Goal: Task Accomplishment & Management: Manage account settings

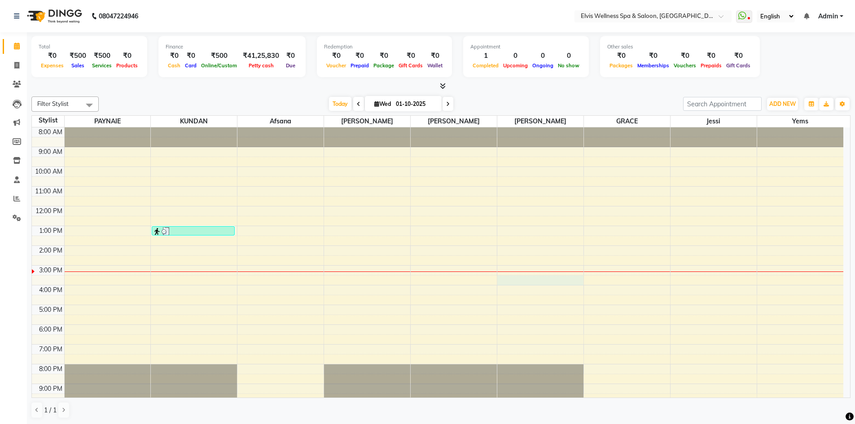
click at [501, 285] on div "8:00 AM 9:00 AM 10:00 AM 11:00 AM 12:00 PM 1:00 PM 2:00 PM 3:00 PM 4:00 PM 5:00…" at bounding box center [438, 276] width 812 height 296
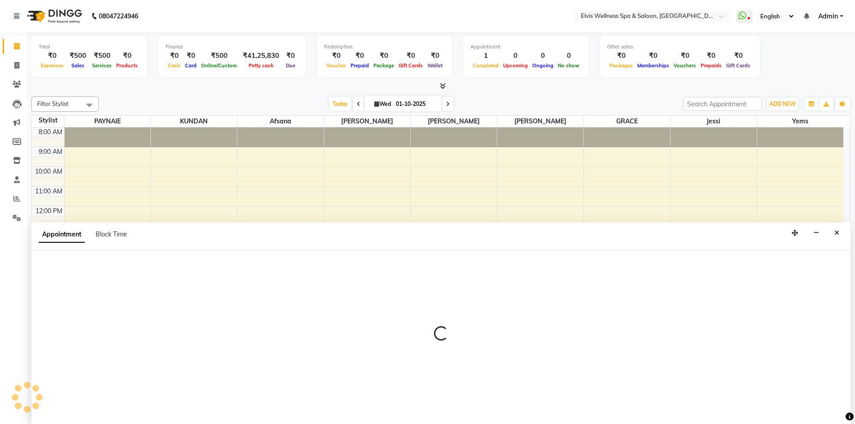
scroll to position [0, 0]
select select "75694"
select select "930"
select select "tentative"
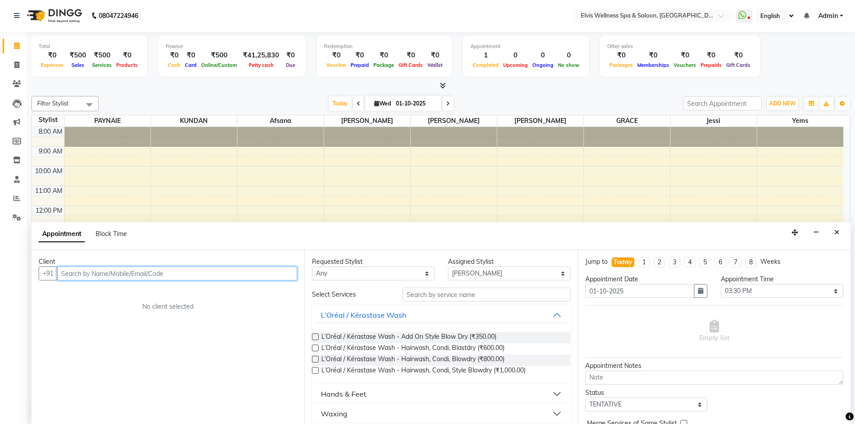
click at [118, 275] on input "text" at bounding box center [177, 274] width 240 height 14
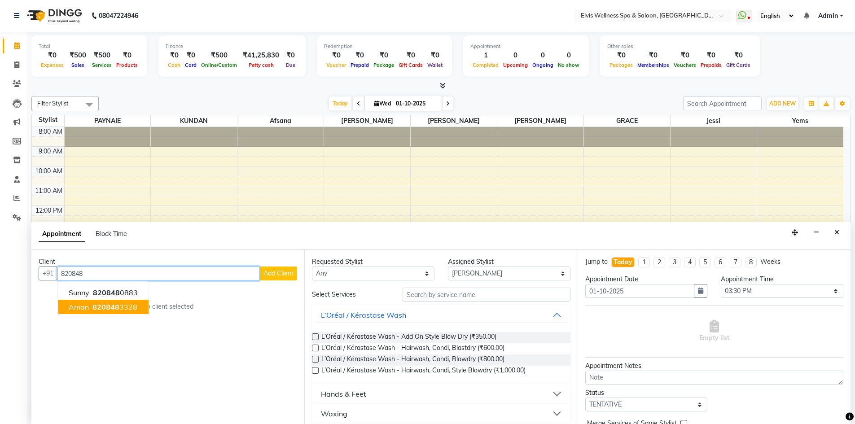
click at [107, 307] on span "820848" at bounding box center [106, 307] width 27 height 9
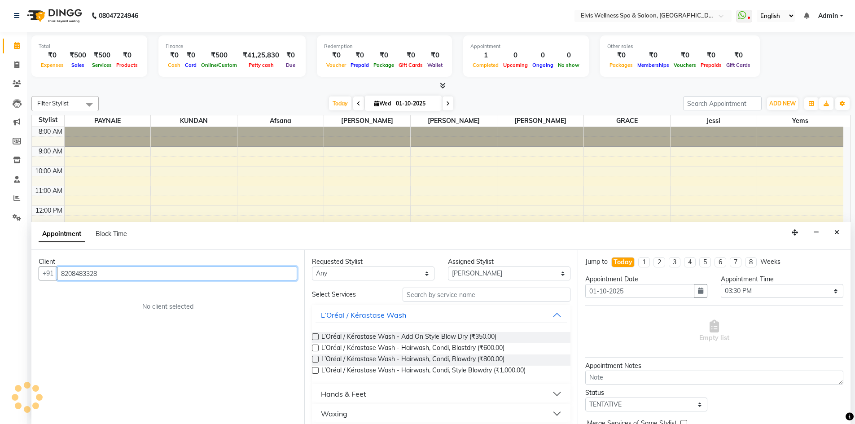
type input "8208483328"
click at [431, 297] on input "text" at bounding box center [487, 295] width 168 height 14
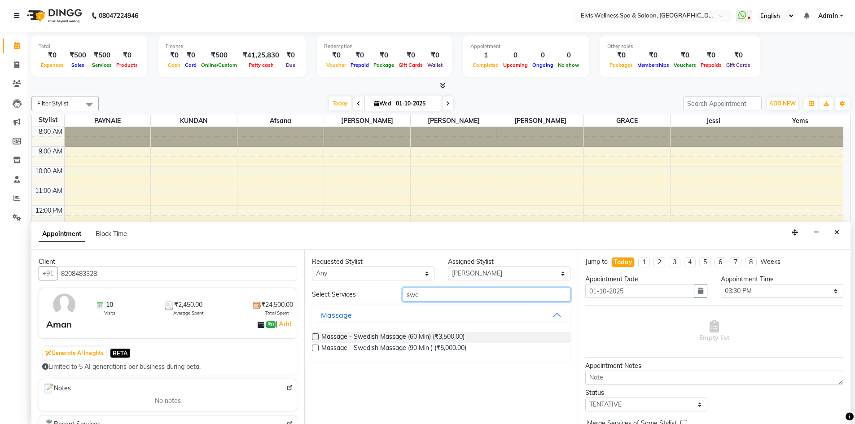
type input "swe"
click at [313, 336] on label at bounding box center [315, 337] width 7 height 7
click at [313, 336] on input "checkbox" at bounding box center [315, 338] width 6 height 6
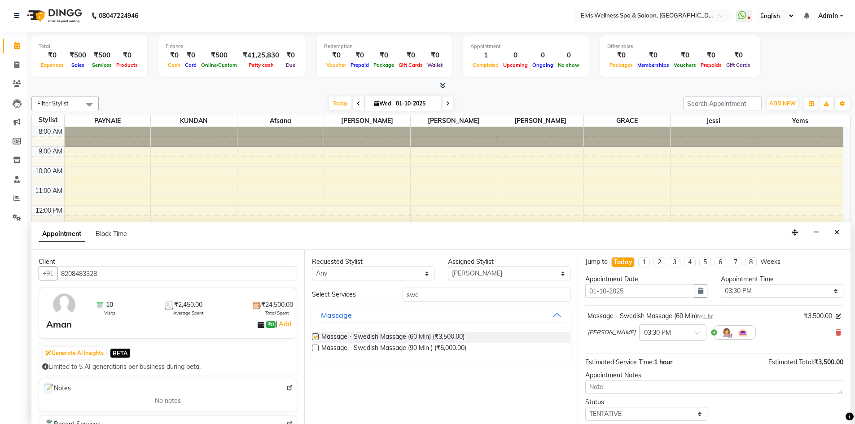
checkbox input "false"
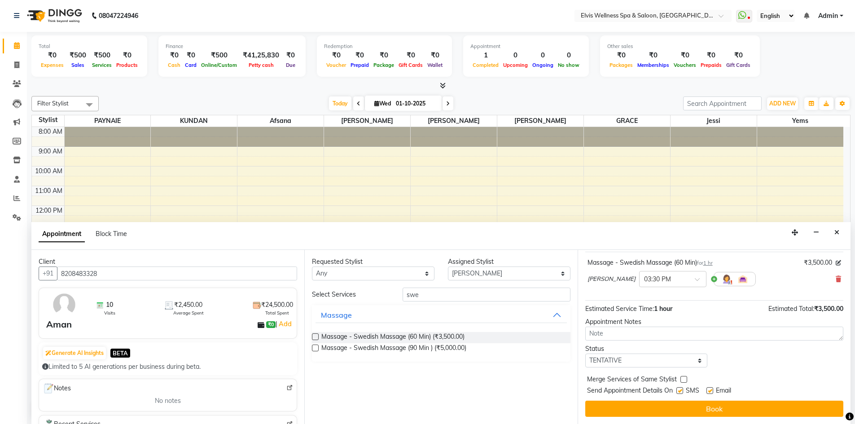
click at [682, 390] on label at bounding box center [680, 391] width 7 height 7
click at [682, 390] on input "checkbox" at bounding box center [680, 392] width 6 height 6
checkbox input "false"
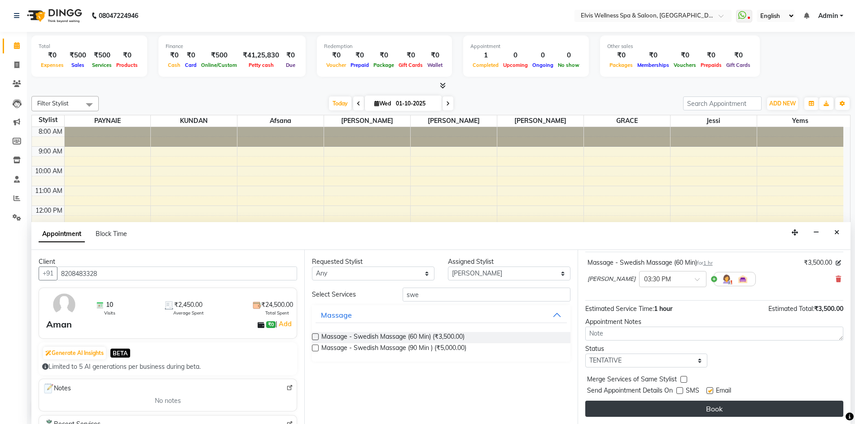
click at [684, 407] on button "Book" at bounding box center [715, 409] width 258 height 16
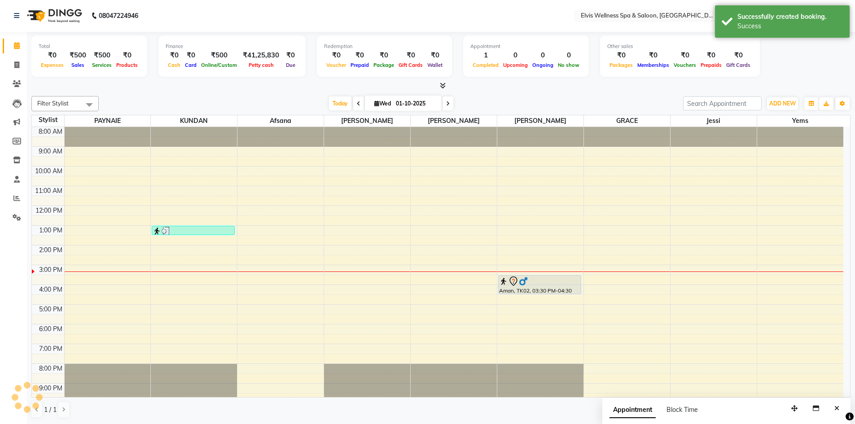
scroll to position [0, 0]
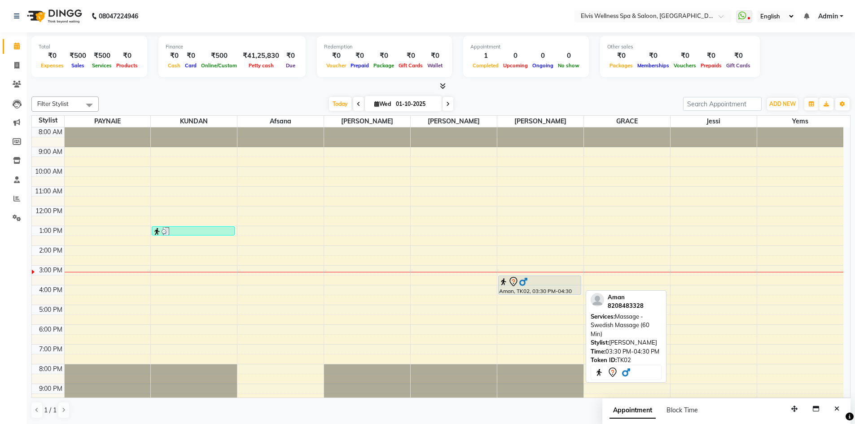
click at [529, 284] on div at bounding box center [539, 282] width 81 height 11
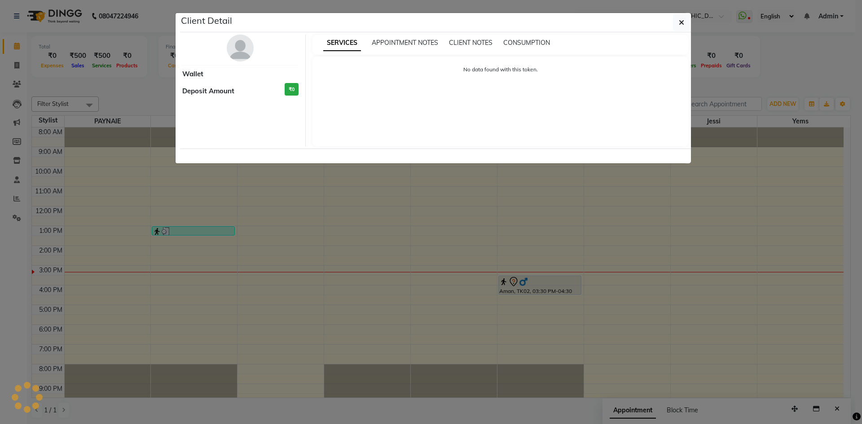
select select "7"
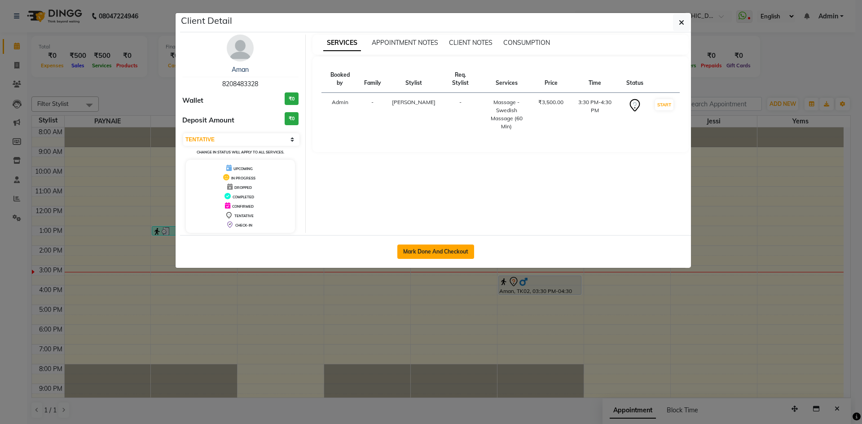
click at [445, 252] on button "Mark Done And Checkout" at bounding box center [435, 252] width 77 height 14
select select "4399"
select select "service"
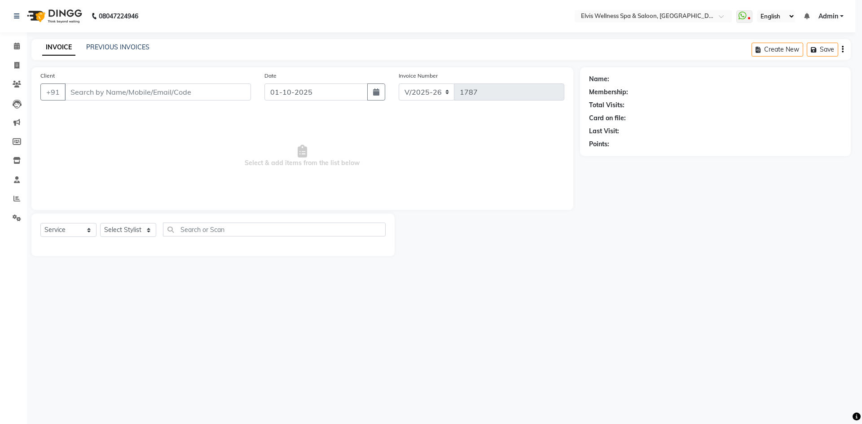
select select "3"
type input "8208483328"
select select "75694"
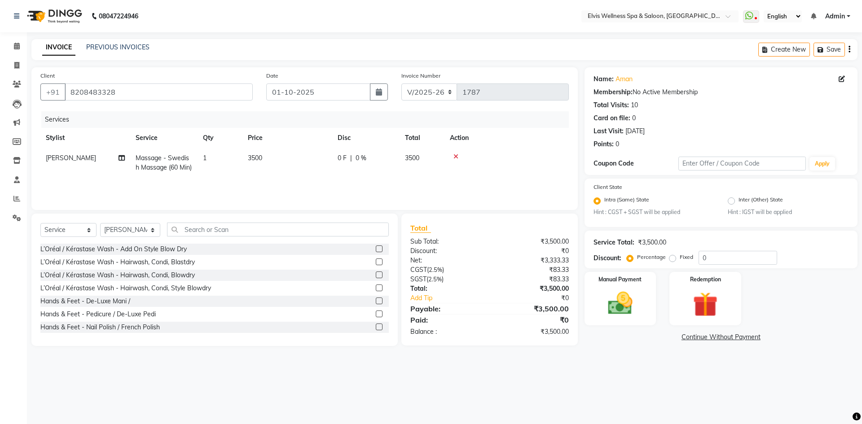
click at [255, 157] on span "3500" at bounding box center [255, 158] width 14 height 8
select select "75694"
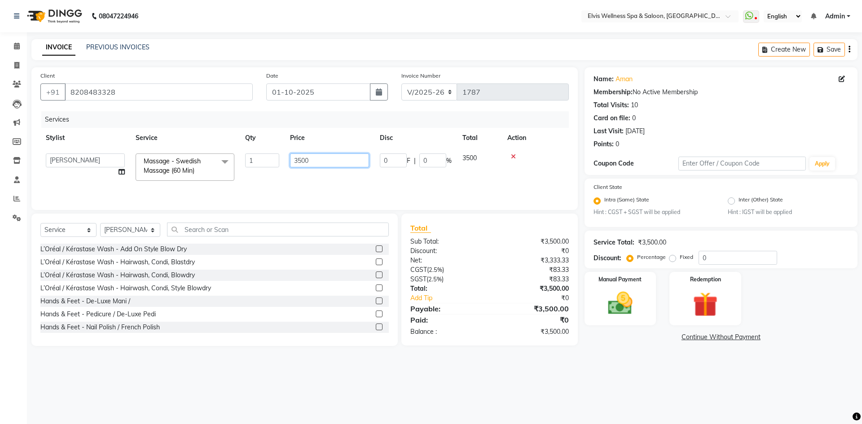
click at [298, 162] on input "3500" at bounding box center [329, 161] width 79 height 14
type input "2500"
click at [598, 295] on div "Manual Payment" at bounding box center [620, 298] width 75 height 55
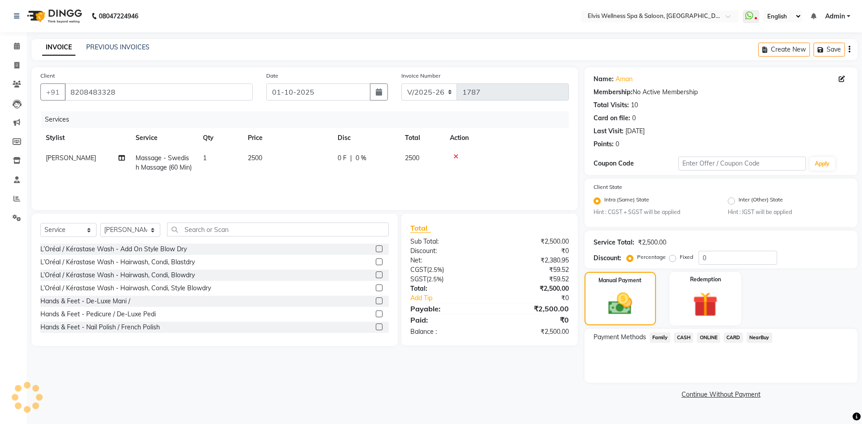
click at [687, 340] on span "CASH" at bounding box center [683, 338] width 19 height 10
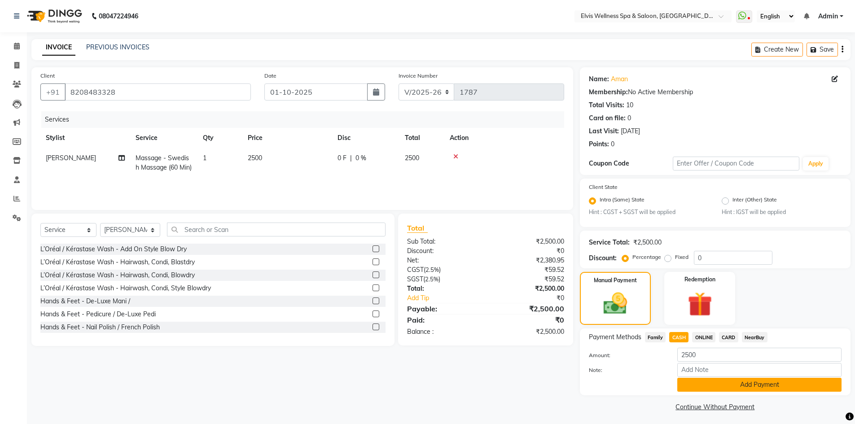
click at [735, 385] on button "Add Payment" at bounding box center [760, 385] width 164 height 14
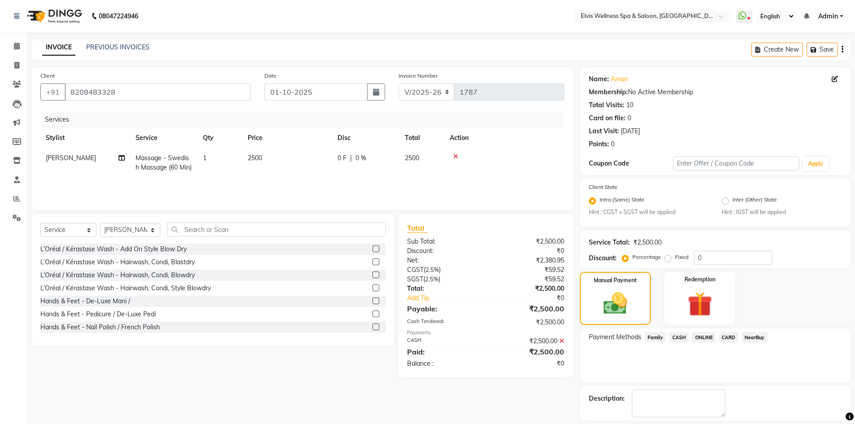
scroll to position [41, 0]
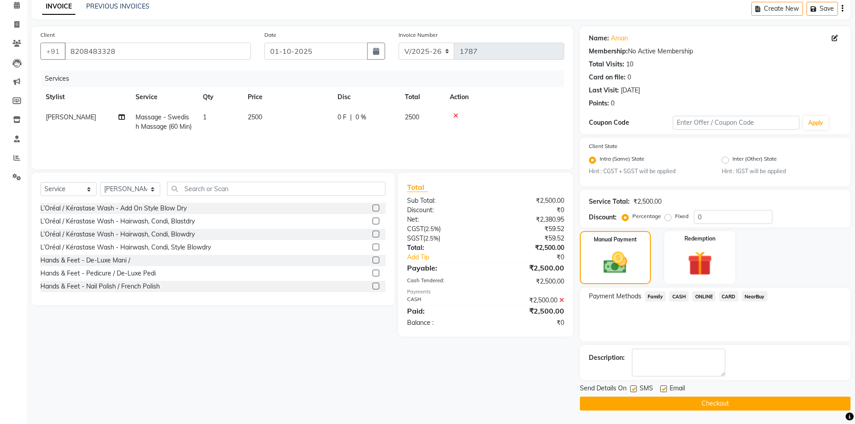
click at [634, 391] on label at bounding box center [634, 389] width 7 height 7
click at [634, 391] on input "checkbox" at bounding box center [634, 390] width 6 height 6
checkbox input "false"
click at [657, 403] on button "Checkout" at bounding box center [715, 404] width 271 height 14
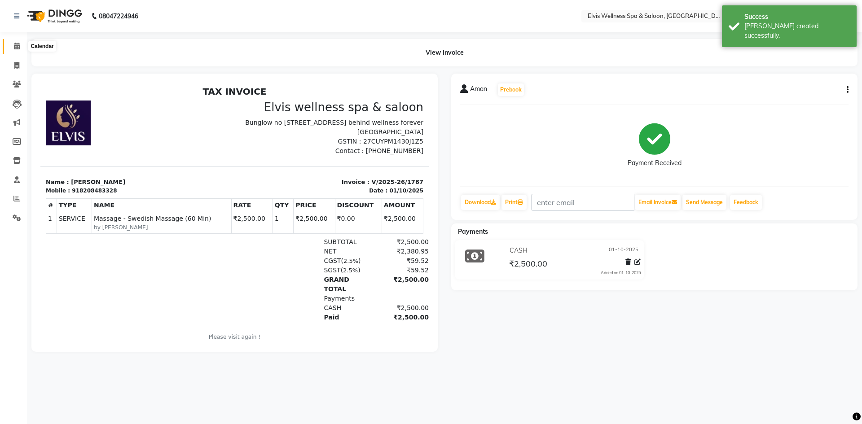
click at [20, 47] on icon at bounding box center [17, 46] width 6 height 7
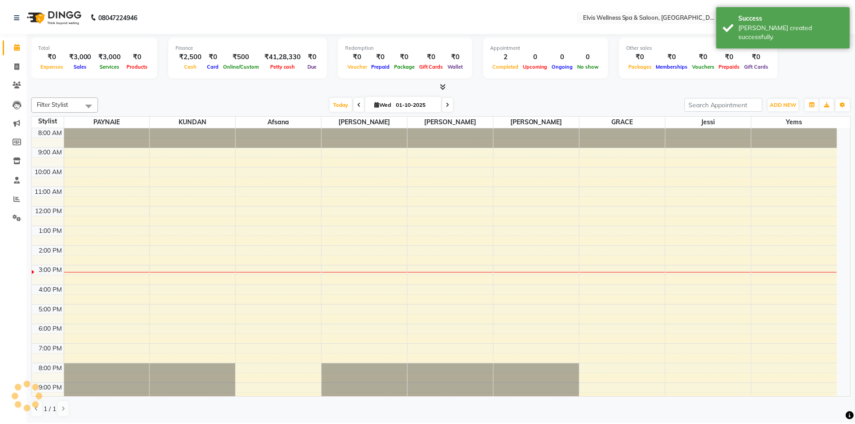
scroll to position [9, 0]
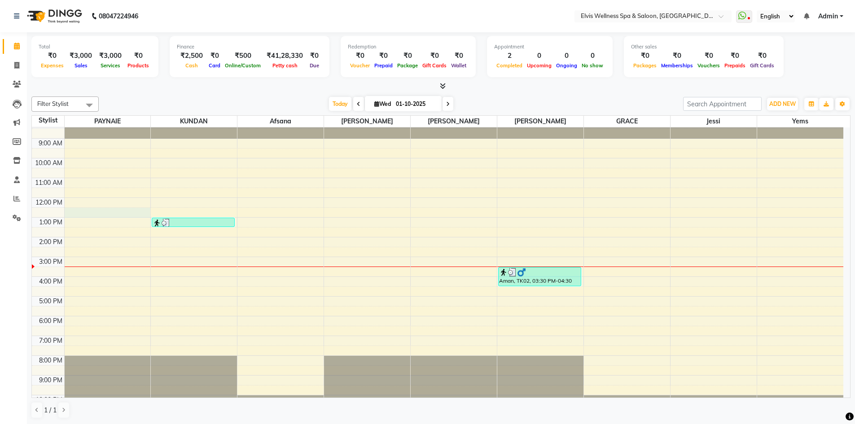
click at [84, 208] on div "8:00 AM 9:00 AM 10:00 AM 11:00 AM 12:00 PM 1:00 PM 2:00 PM 3:00 PM 4:00 PM 5:00…" at bounding box center [438, 267] width 812 height 296
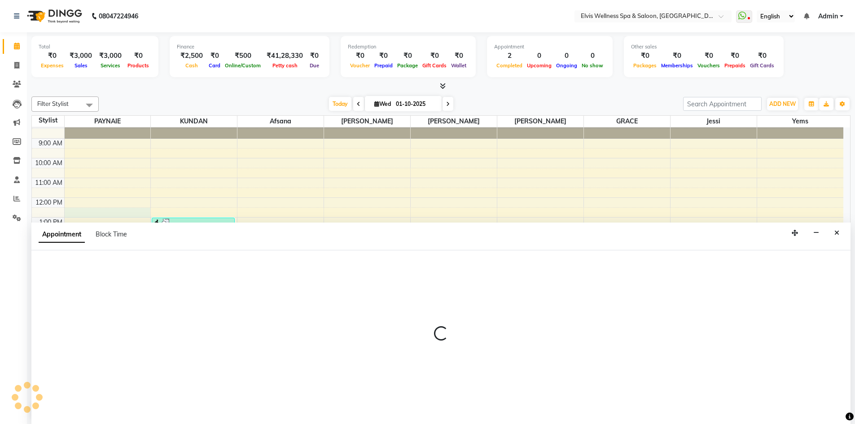
scroll to position [0, 0]
select select "24318"
select select "750"
select select "tentative"
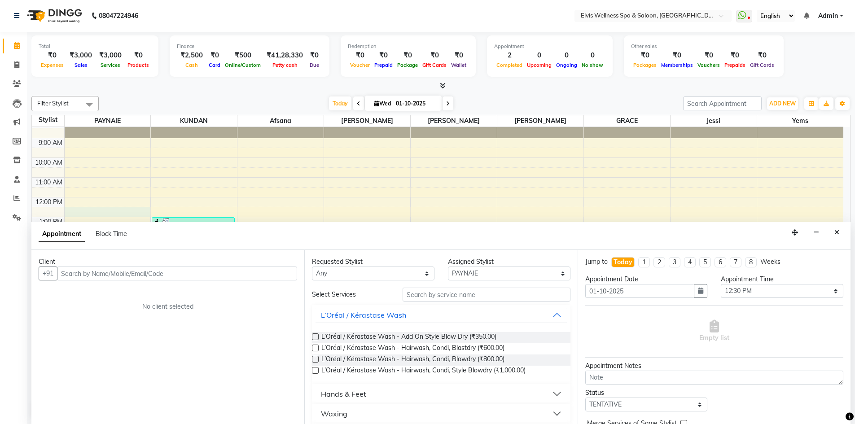
click at [82, 276] on input "text" at bounding box center [177, 274] width 240 height 14
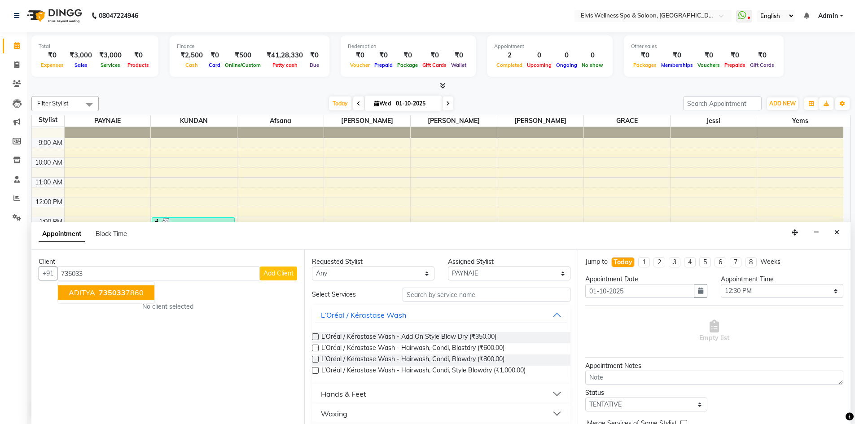
click at [83, 293] on span "ADITYA" at bounding box center [82, 292] width 26 height 9
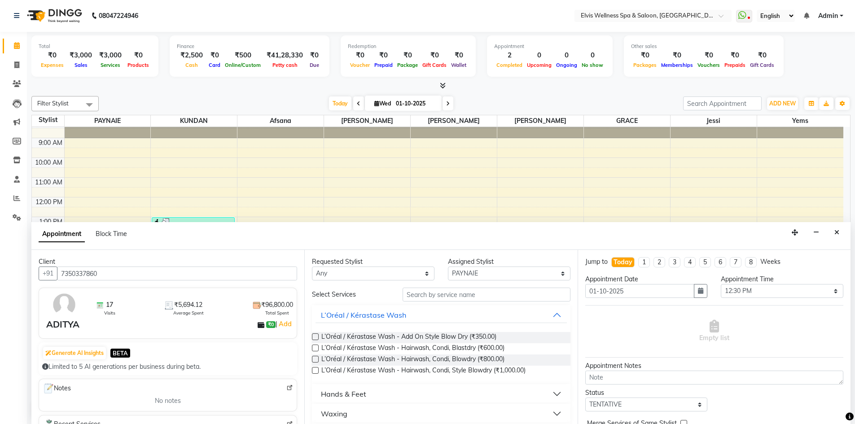
type input "7350337860"
click at [440, 297] on input "text" at bounding box center [487, 295] width 168 height 14
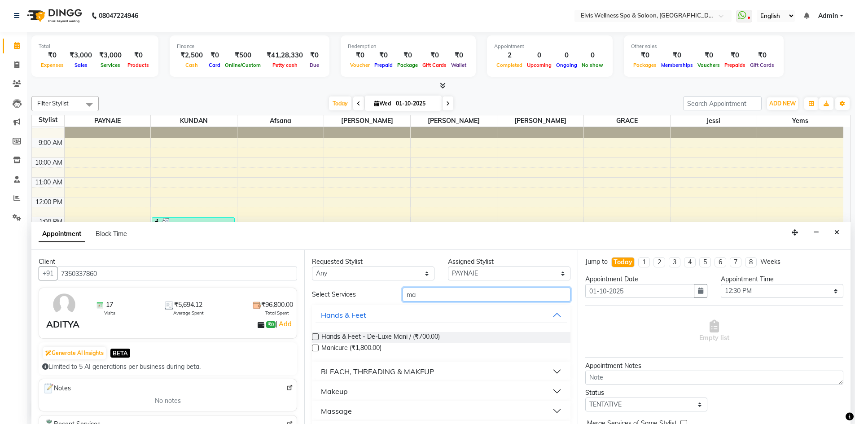
type input "ma"
click at [319, 336] on label at bounding box center [315, 337] width 7 height 7
click at [318, 336] on input "checkbox" at bounding box center [315, 338] width 6 height 6
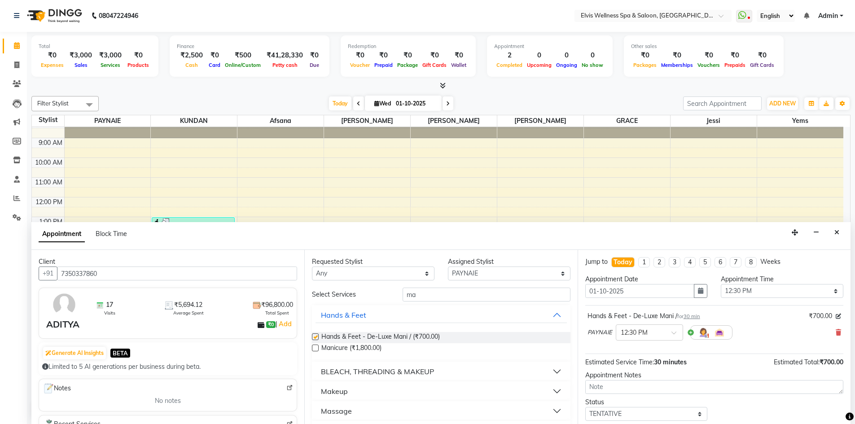
checkbox input "false"
click at [441, 297] on input "ma" at bounding box center [487, 295] width 168 height 14
type input "m"
type input "ped"
click at [317, 336] on label at bounding box center [315, 337] width 7 height 7
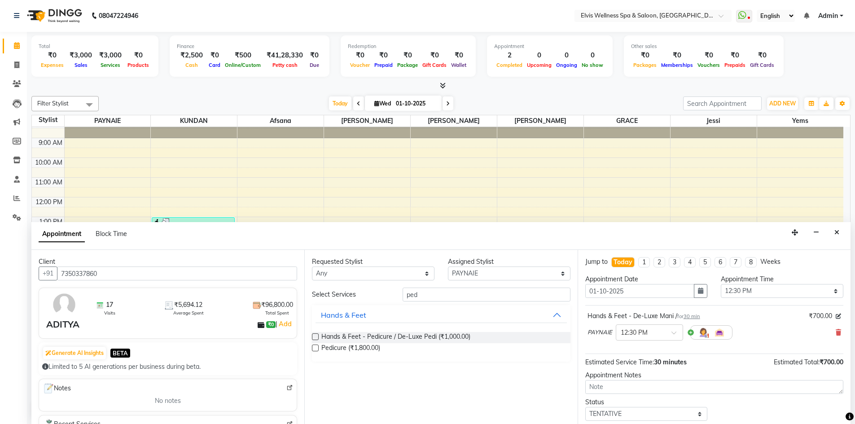
click at [317, 336] on input "checkbox" at bounding box center [315, 338] width 6 height 6
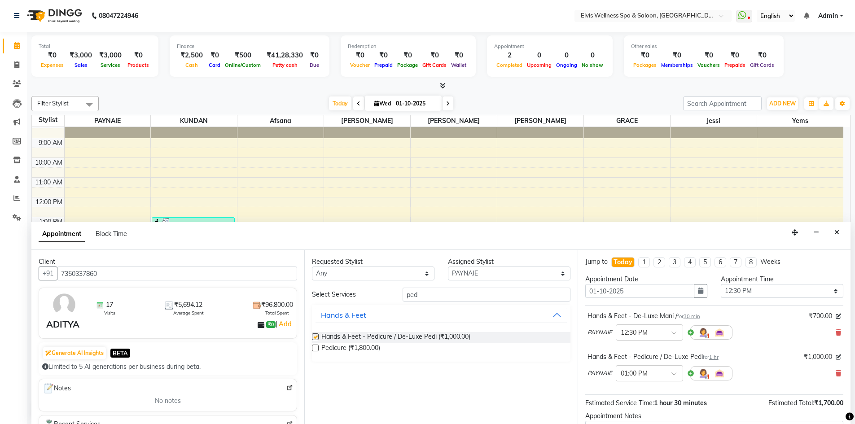
checkbox input "false"
click at [544, 273] on select "Select [PERSON_NAME] [PERSON_NAME] [PERSON_NAME] [PERSON_NAME] KUNDAN [PERSON_N…" at bounding box center [509, 274] width 123 height 14
click at [426, 299] on input "ped" at bounding box center [487, 295] width 168 height 14
type input "p"
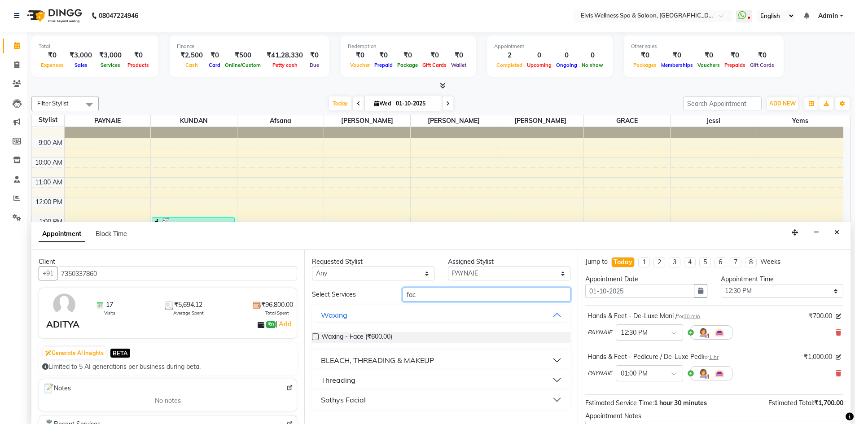
type input "fac"
click at [362, 400] on div "Sothys Facial" at bounding box center [343, 400] width 45 height 11
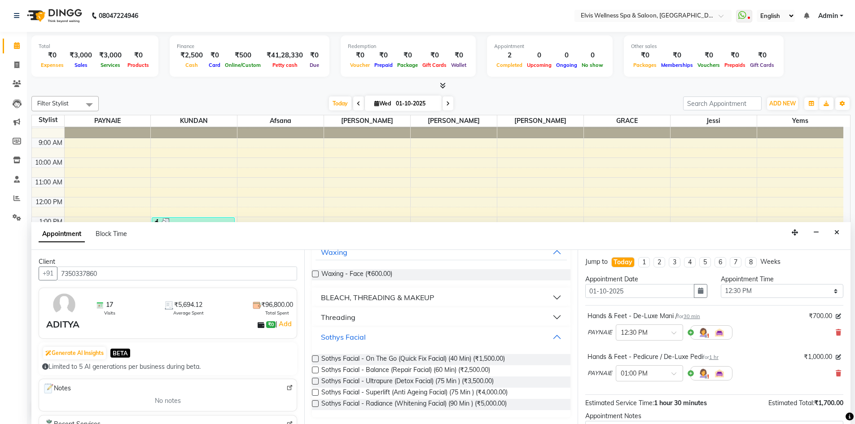
scroll to position [63, 0]
click at [314, 370] on label at bounding box center [315, 369] width 7 height 7
click at [314, 370] on input "checkbox" at bounding box center [315, 371] width 6 height 6
checkbox input "false"
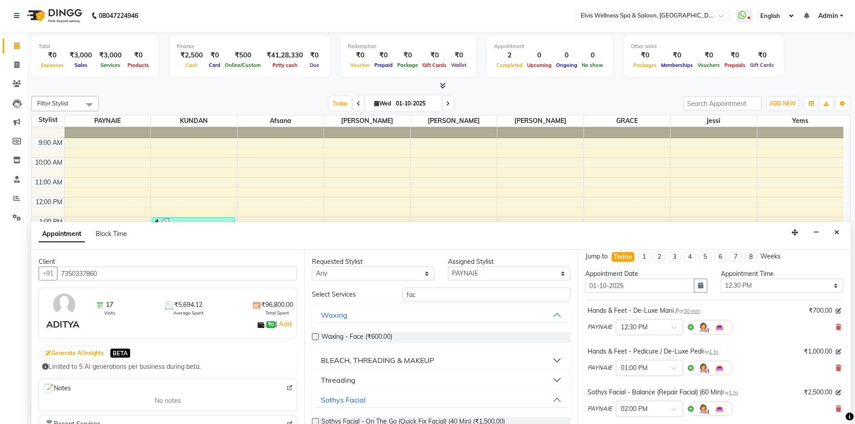
scroll to position [0, 0]
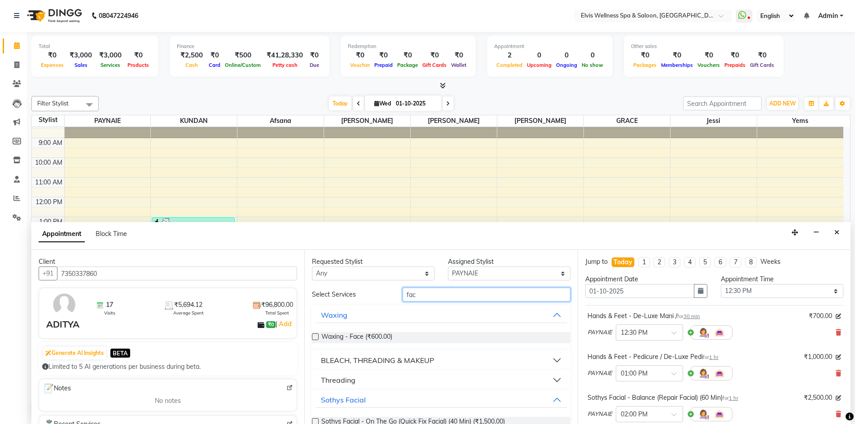
click at [436, 296] on input "fac" at bounding box center [487, 295] width 168 height 14
click at [431, 360] on div "BLEACH, THREADING & MAKEUP" at bounding box center [377, 360] width 113 height 11
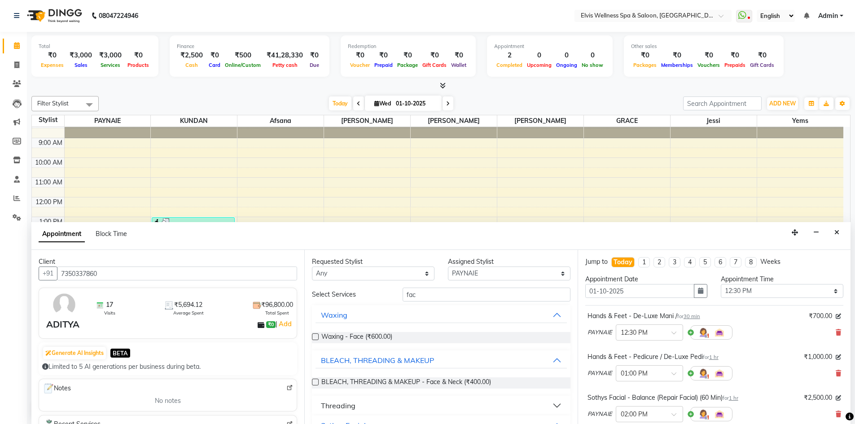
click at [316, 381] on label at bounding box center [315, 382] width 7 height 7
click at [316, 381] on input "checkbox" at bounding box center [315, 383] width 6 height 6
checkbox input "false"
click at [431, 295] on input "fac" at bounding box center [487, 295] width 168 height 14
type input "f"
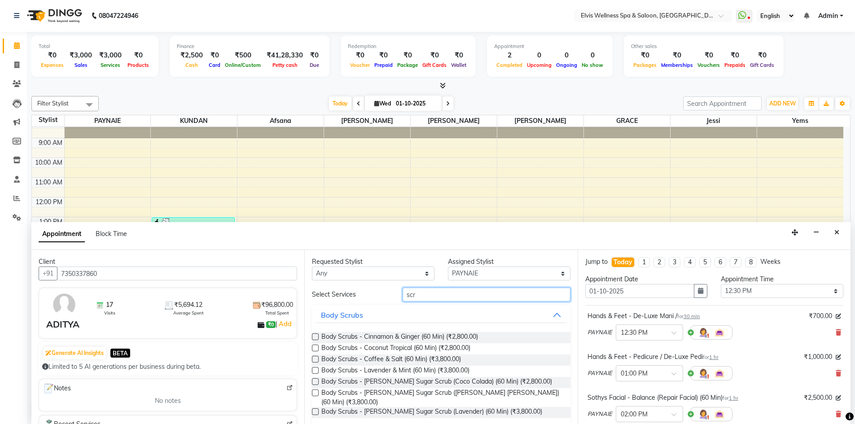
type input "scr"
click at [315, 335] on label at bounding box center [315, 337] width 7 height 7
click at [315, 335] on input "checkbox" at bounding box center [315, 338] width 6 height 6
checkbox input "false"
click at [441, 293] on input "scr" at bounding box center [487, 295] width 168 height 14
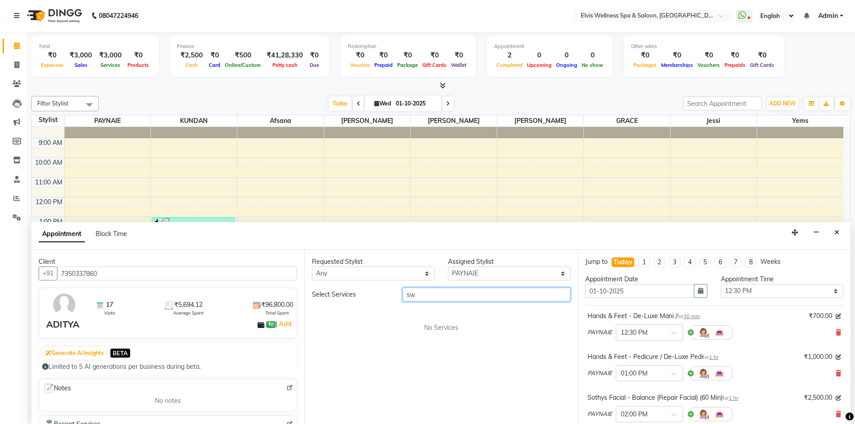
type input "s"
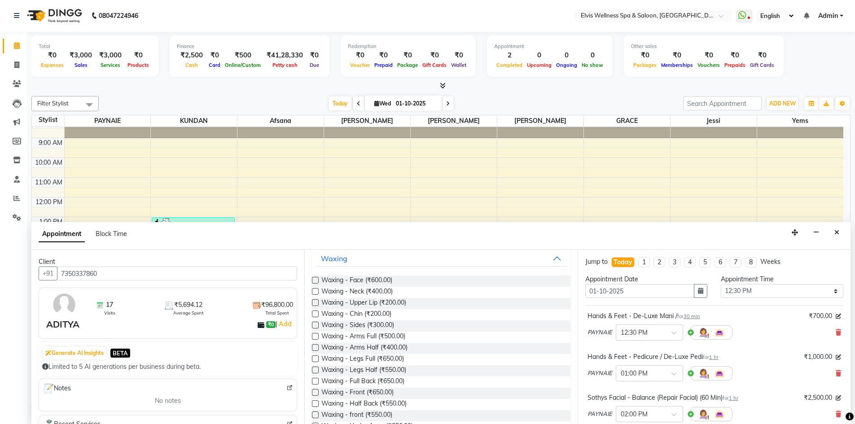
scroll to position [113, 0]
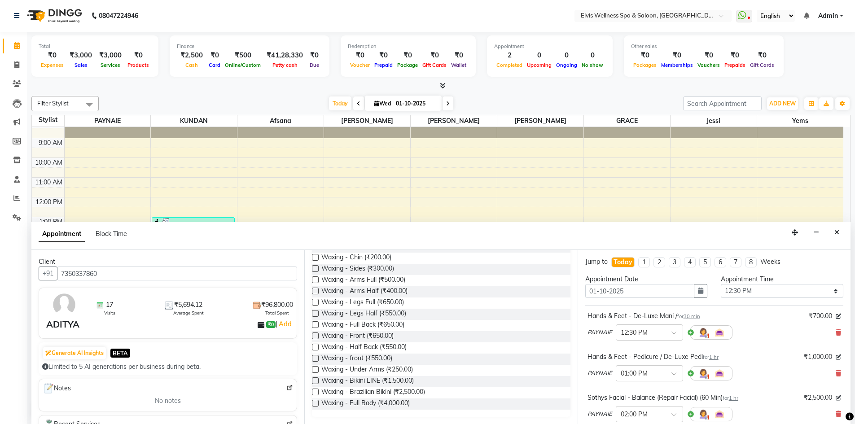
type input "wax"
click at [317, 403] on label at bounding box center [315, 403] width 7 height 7
click at [317, 403] on input "checkbox" at bounding box center [315, 404] width 6 height 6
checkbox input "false"
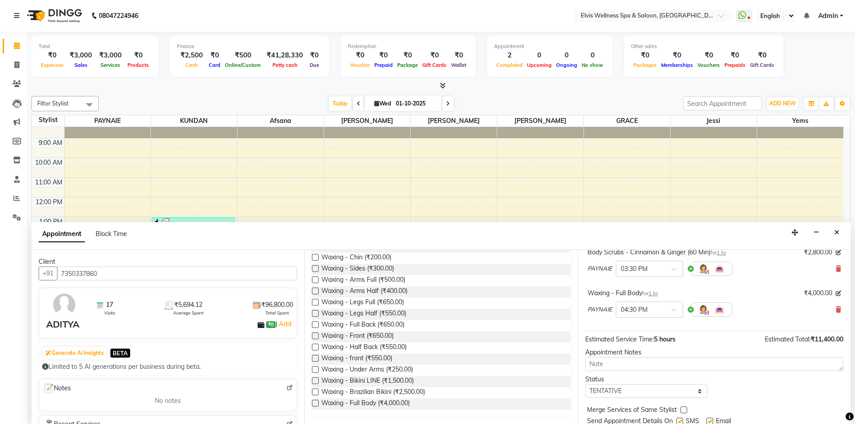
scroll to position [258, 0]
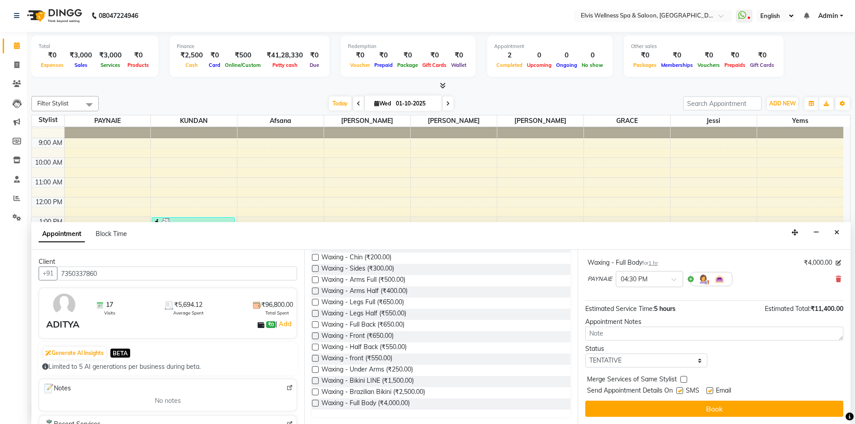
click at [682, 389] on label at bounding box center [680, 391] width 7 height 7
click at [682, 389] on input "checkbox" at bounding box center [680, 392] width 6 height 6
checkbox input "false"
click at [706, 418] on div "Jump to Today 1 2 3 4 5 6 7 8 Weeks Appointment Date 01-10-2025 Appointment Tim…" at bounding box center [714, 337] width 273 height 174
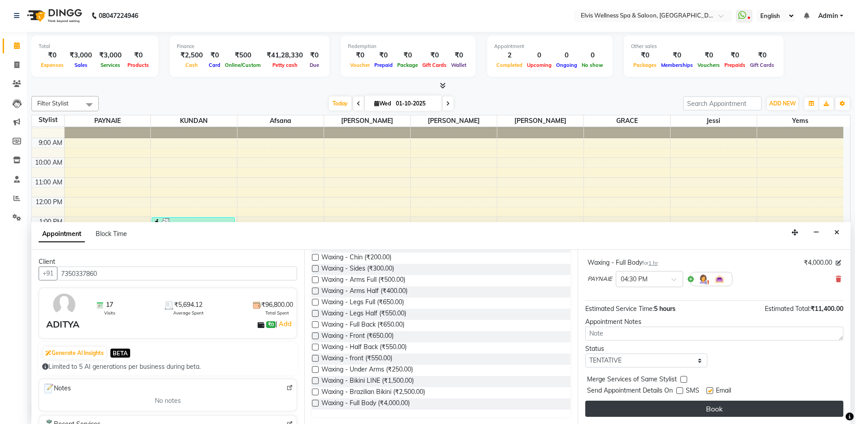
click at [706, 410] on button "Book" at bounding box center [715, 409] width 258 height 16
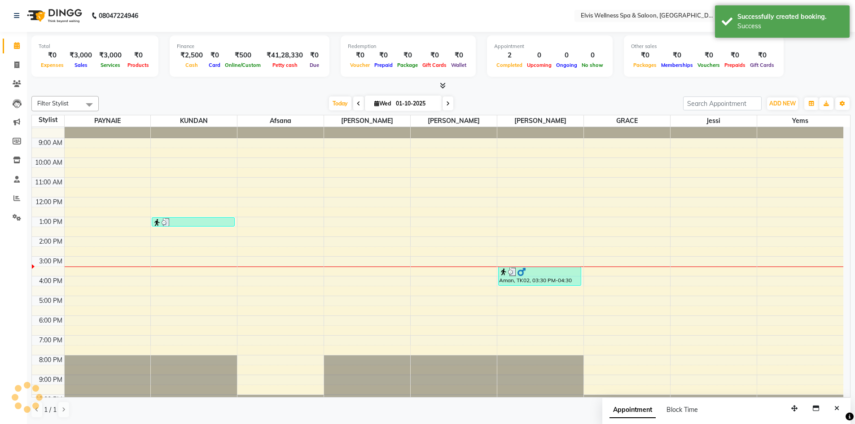
scroll to position [0, 0]
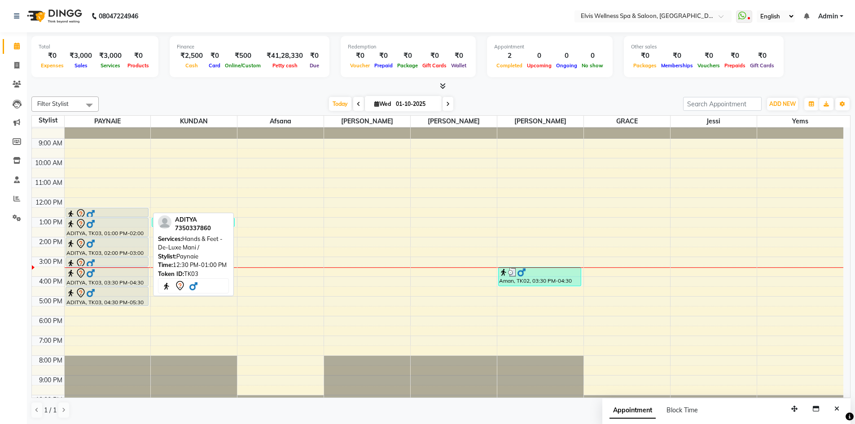
click at [113, 213] on div at bounding box center [106, 214] width 81 height 11
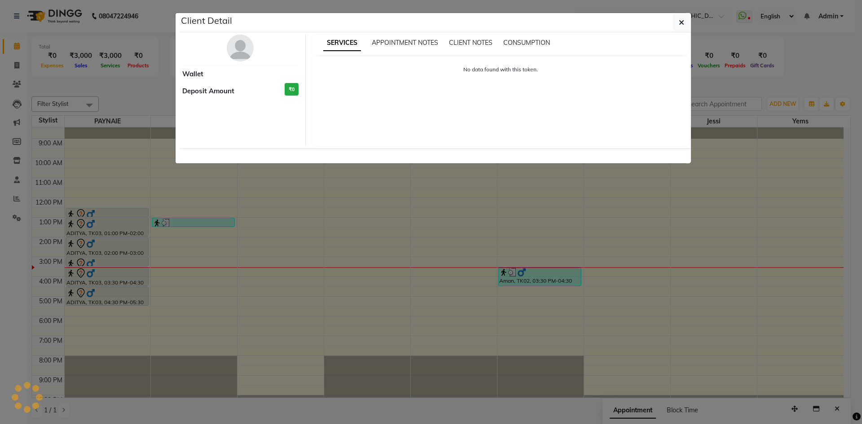
select select "7"
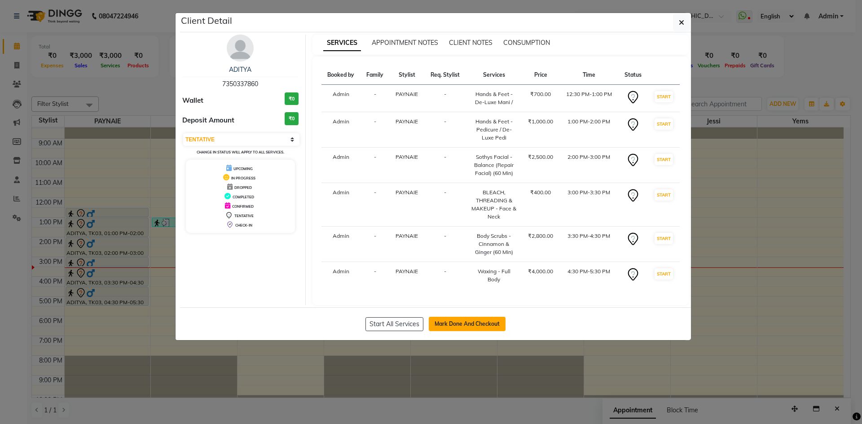
click at [481, 325] on button "Mark Done And Checkout" at bounding box center [467, 324] width 77 height 14
select select "4399"
select select "service"
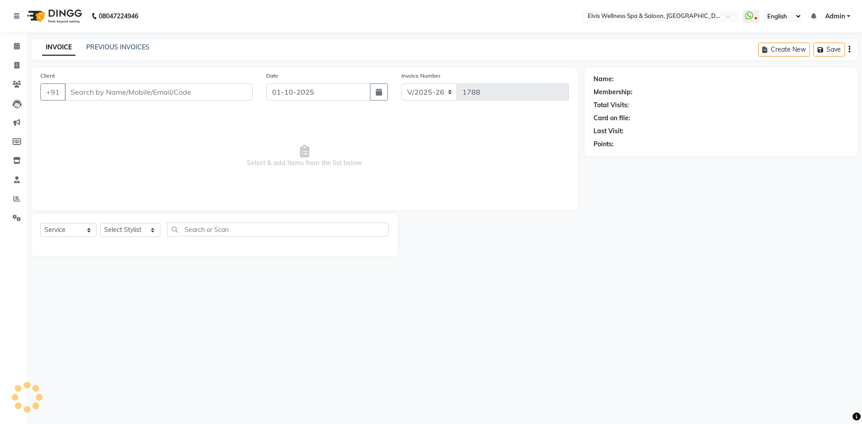
type input "7350337860"
select select "24318"
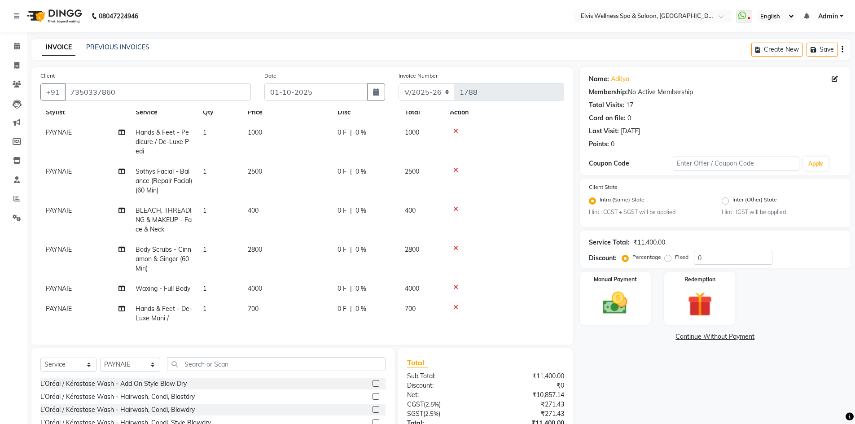
scroll to position [70, 0]
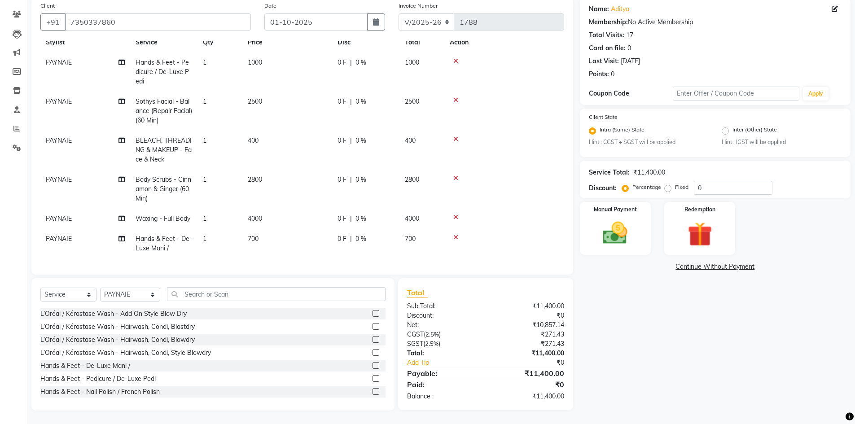
click at [255, 137] on span "400" at bounding box center [253, 141] width 11 height 8
select select "24318"
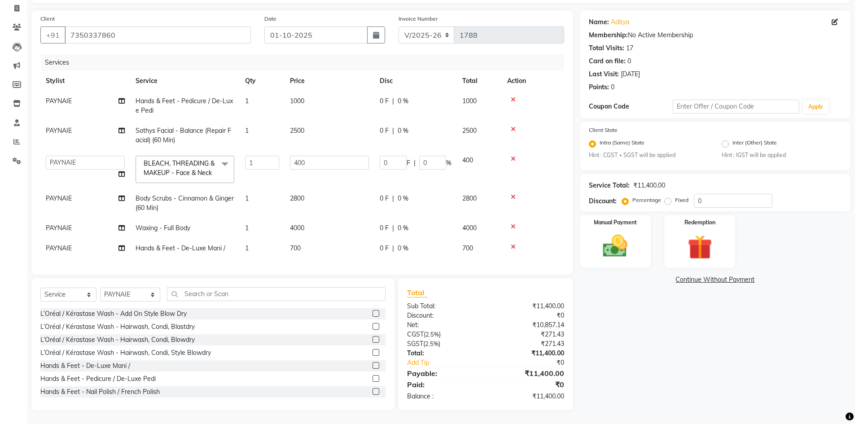
scroll to position [64, 0]
click at [299, 159] on input "400" at bounding box center [329, 163] width 79 height 14
type input "3000"
click at [323, 233] on tbody "PAYNAIE Hands & Feet - Pedicure / De-Luxe Pedi 1 1000 0 F | 0 % 1000 PAYNAIE So…" at bounding box center [302, 175] width 524 height 168
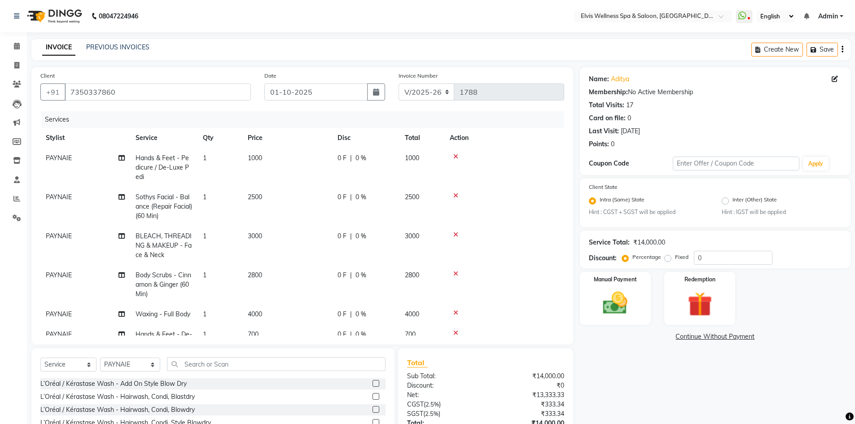
scroll to position [32, 0]
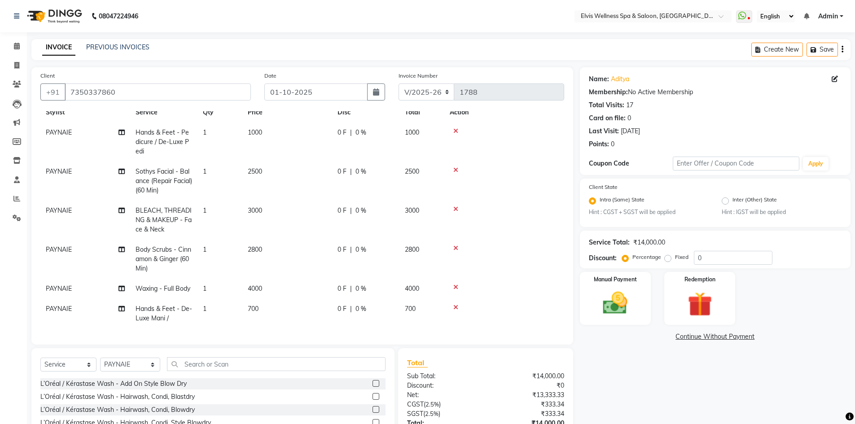
click at [257, 305] on span "700" at bounding box center [253, 309] width 11 height 8
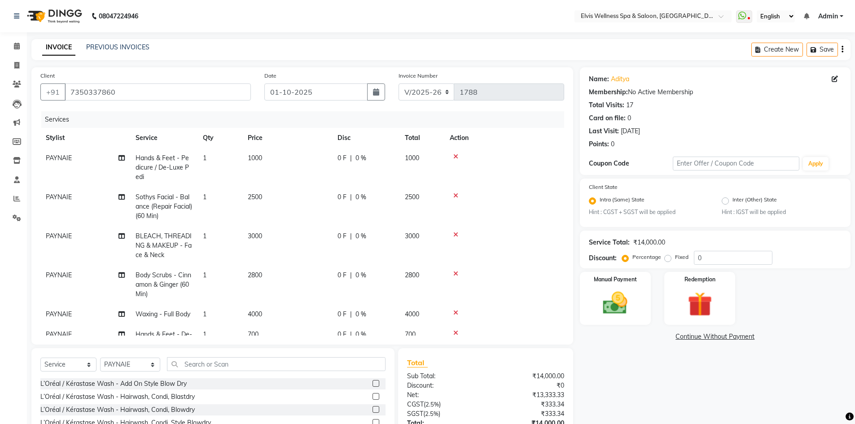
select select "24318"
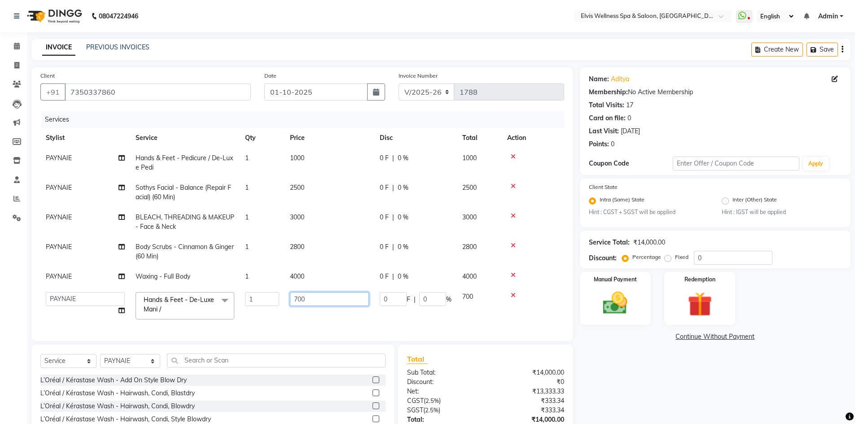
click at [298, 296] on input "700" at bounding box center [329, 299] width 79 height 14
type input "1000"
click at [609, 362] on div "Name: Aditya Membership: No Active Membership Total Visits: 17 Card on file: 0 …" at bounding box center [719, 272] width 278 height 410
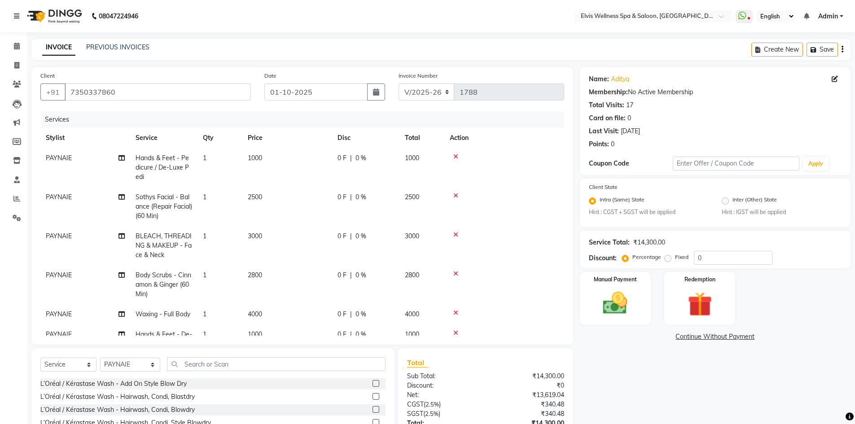
click at [257, 154] on span "1000" at bounding box center [255, 158] width 14 height 8
select select "24318"
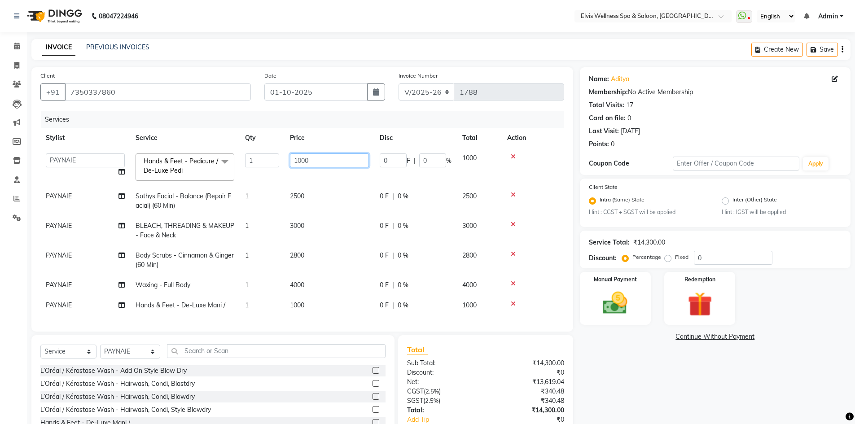
click at [301, 159] on input "1000" at bounding box center [329, 161] width 79 height 14
type input "1200"
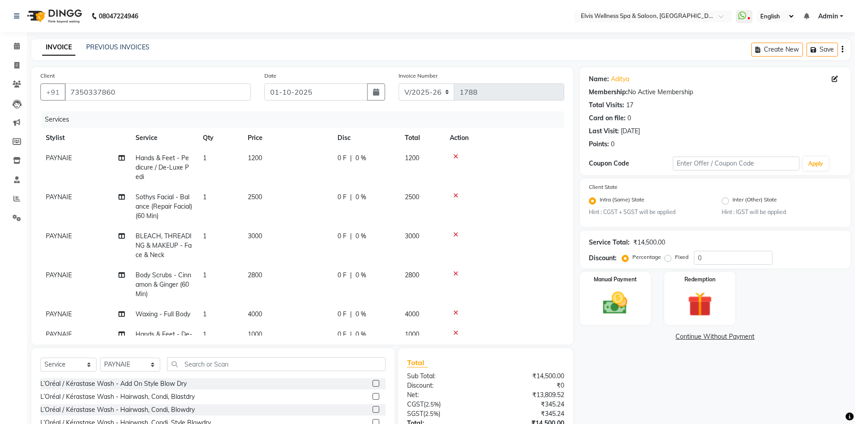
click at [338, 208] on tr "PAYNAIE Sothys Facial - Balance (Repair Facial) (60 Min) 1 2500 0 F | 0 % 2500" at bounding box center [302, 206] width 524 height 39
click at [256, 156] on span "1200" at bounding box center [255, 158] width 14 height 8
select select "24318"
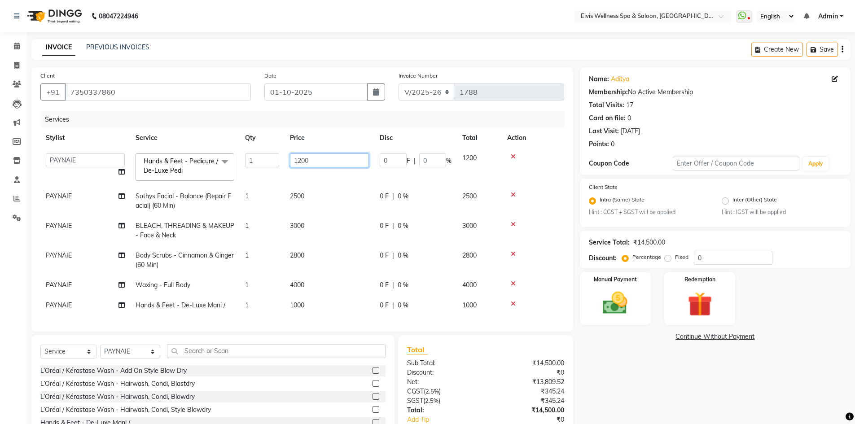
click at [301, 160] on input "1200" at bounding box center [329, 161] width 79 height 14
type input "1700"
click at [599, 371] on div "Name: Aditya Membership: No Active Membership Total Visits: 17 Card on file: 0 …" at bounding box center [719, 267] width 278 height 401
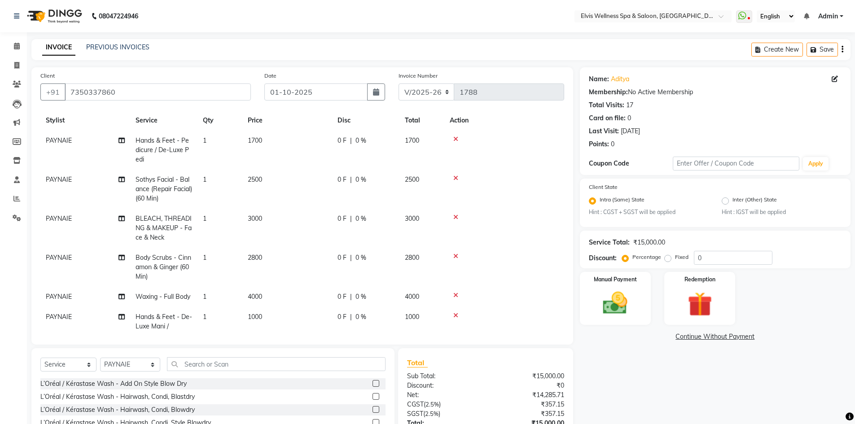
scroll to position [32, 0]
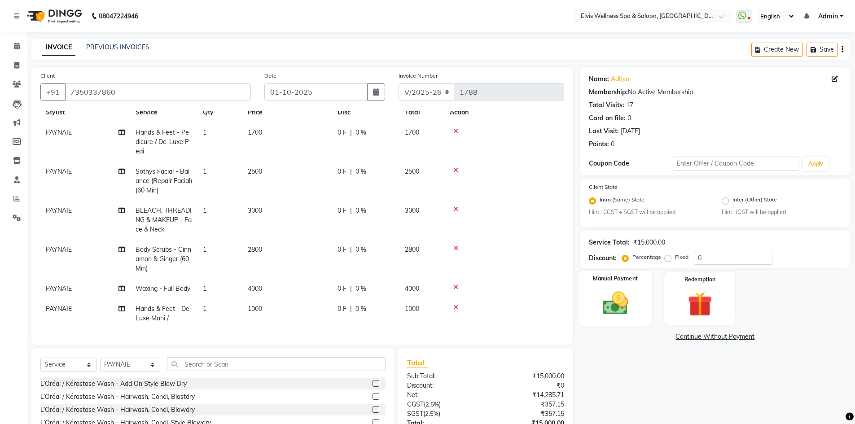
click at [624, 304] on img at bounding box center [615, 303] width 41 height 29
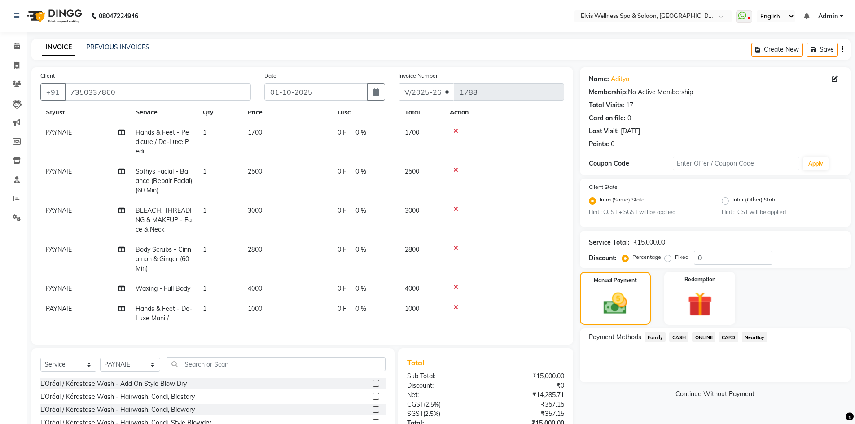
click at [680, 338] on span "CASH" at bounding box center [679, 337] width 19 height 10
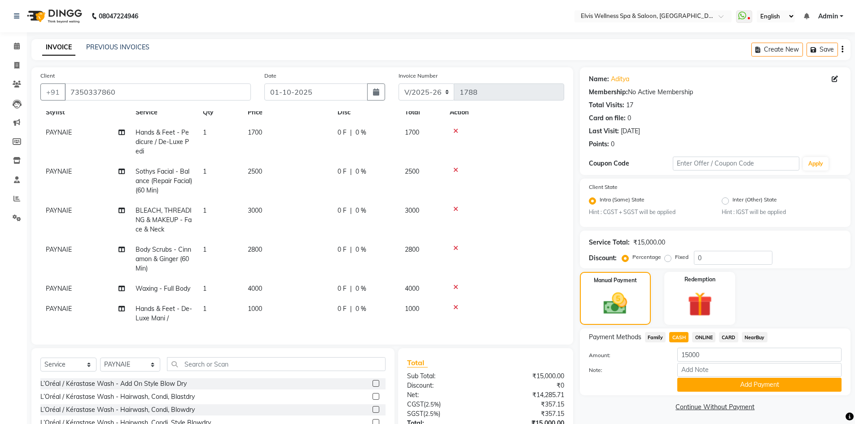
scroll to position [70, 0]
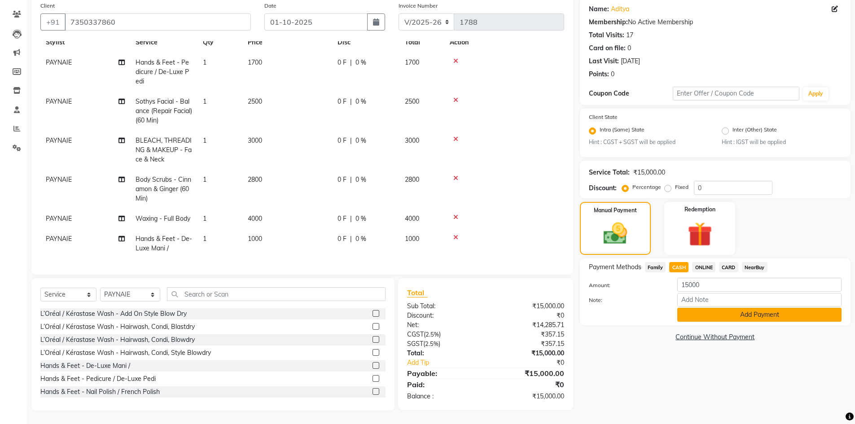
click at [732, 319] on button "Add Payment" at bounding box center [760, 315] width 164 height 14
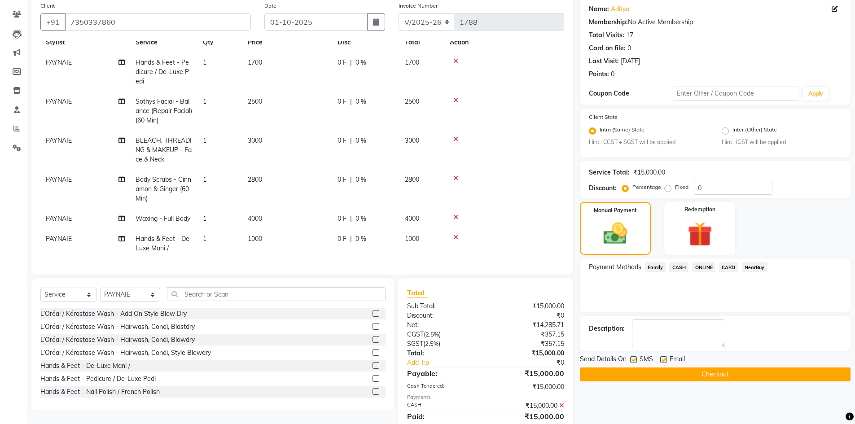
scroll to position [101, 0]
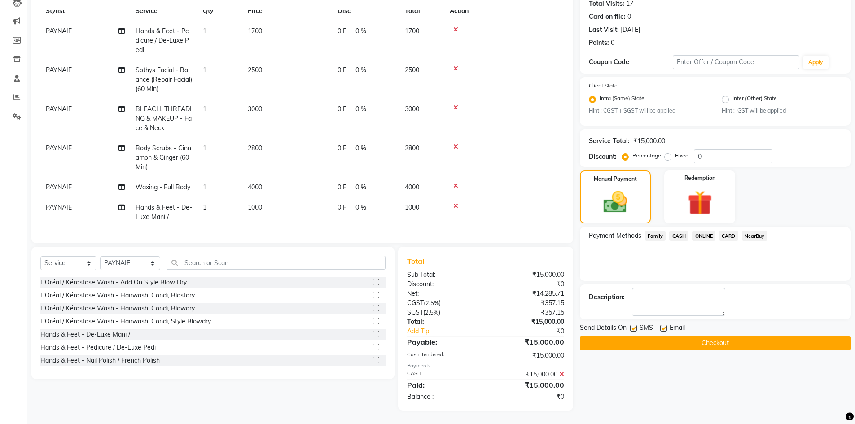
click at [636, 329] on label at bounding box center [634, 328] width 7 height 7
click at [636, 329] on input "checkbox" at bounding box center [634, 329] width 6 height 6
checkbox input "false"
click at [715, 348] on button "Checkout" at bounding box center [715, 343] width 271 height 14
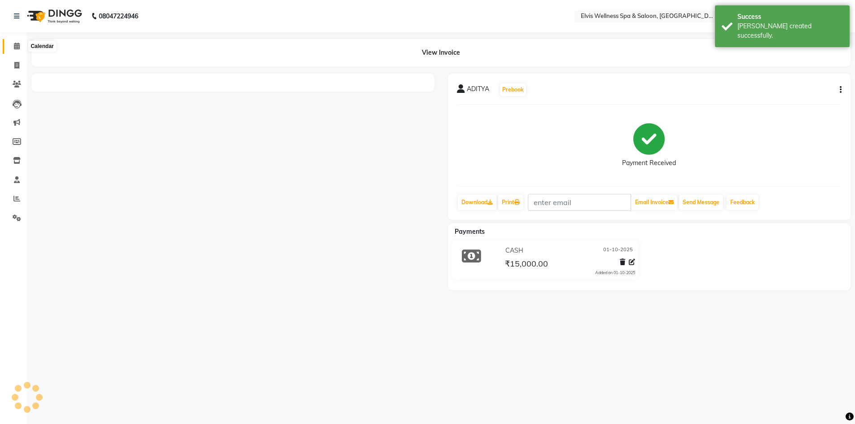
click at [17, 51] on span at bounding box center [17, 46] width 16 height 10
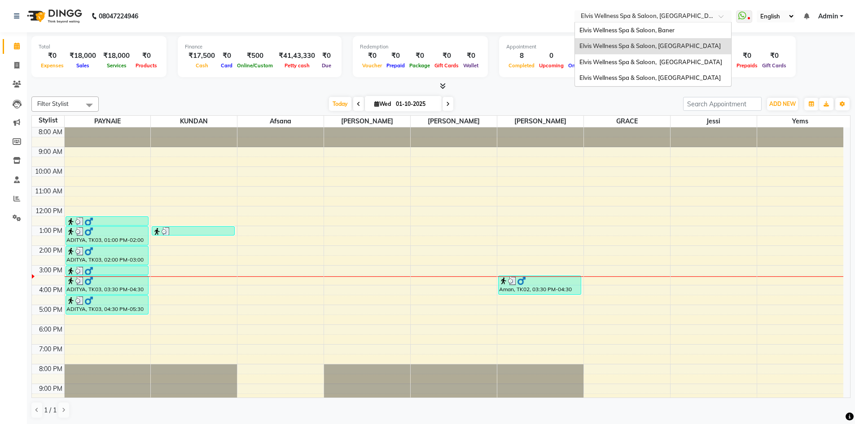
click at [696, 17] on input "text" at bounding box center [644, 17] width 130 height 9
click at [668, 34] on div "Elvis Wellness Spa & Saloon, Baner" at bounding box center [653, 30] width 156 height 16
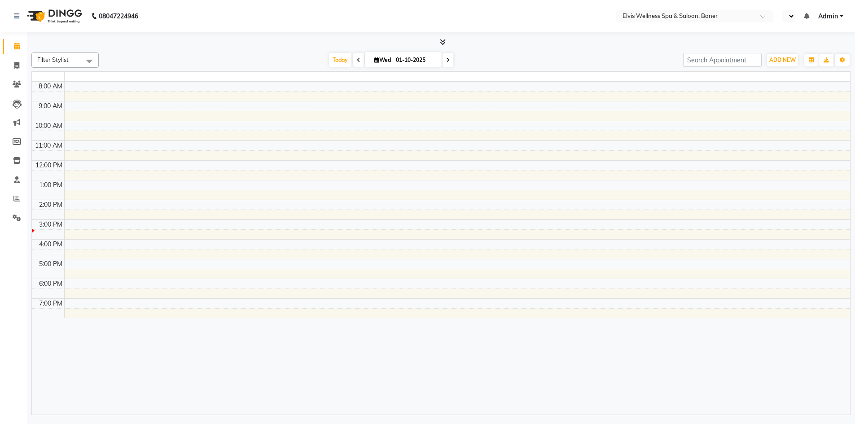
select select "en"
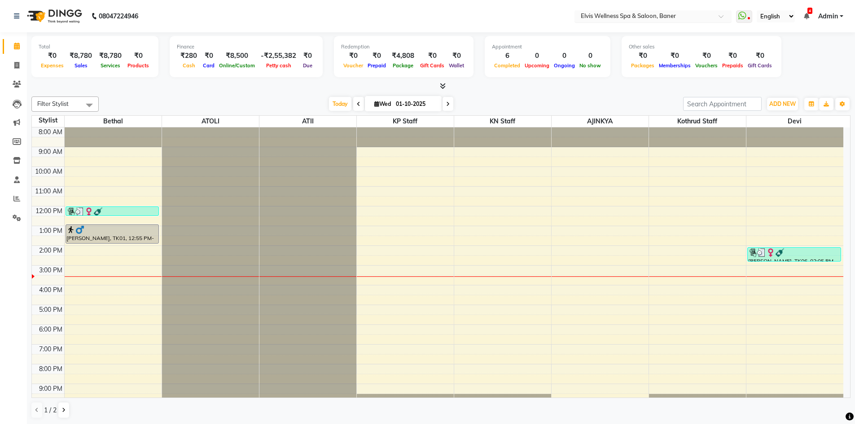
click at [723, 18] on span at bounding box center [724, 18] width 11 height 9
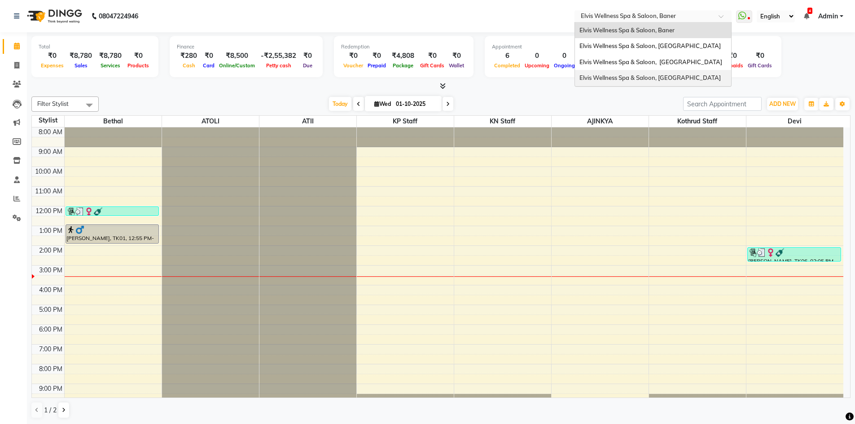
click at [682, 81] on span "Elvis Wellness Spa & Saloon, [GEOGRAPHIC_DATA]" at bounding box center [650, 77] width 141 height 7
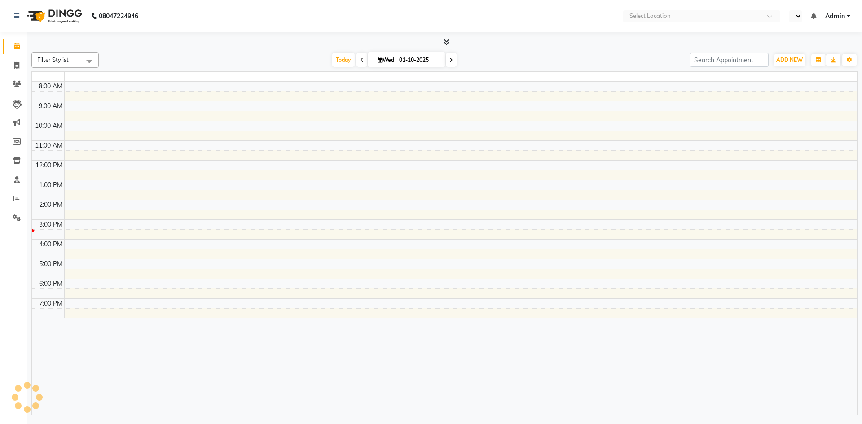
select select "en"
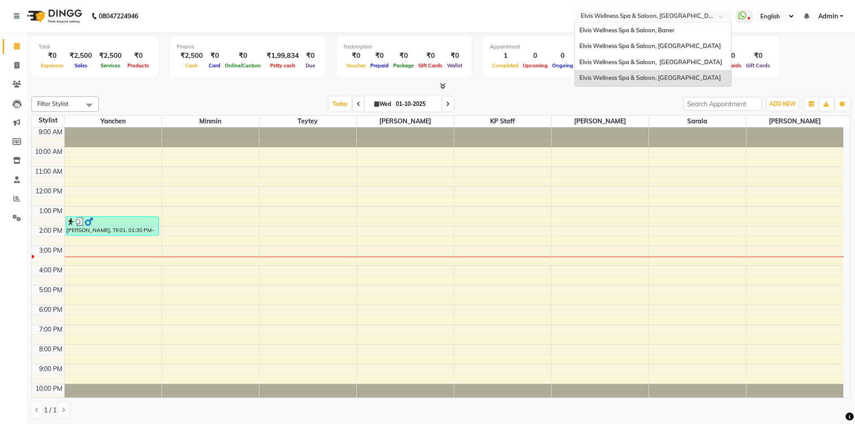
click at [699, 18] on input "text" at bounding box center [644, 17] width 130 height 9
click at [674, 60] on span "Elvis Wellness Spa & Saloon, [GEOGRAPHIC_DATA]" at bounding box center [651, 61] width 143 height 7
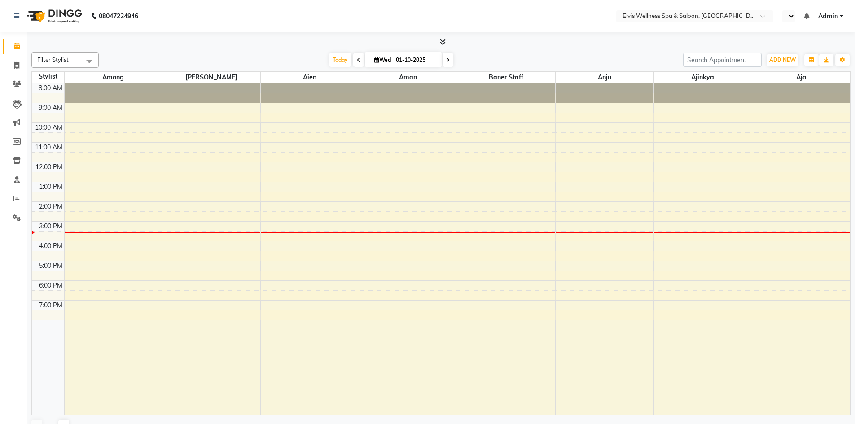
select select "en"
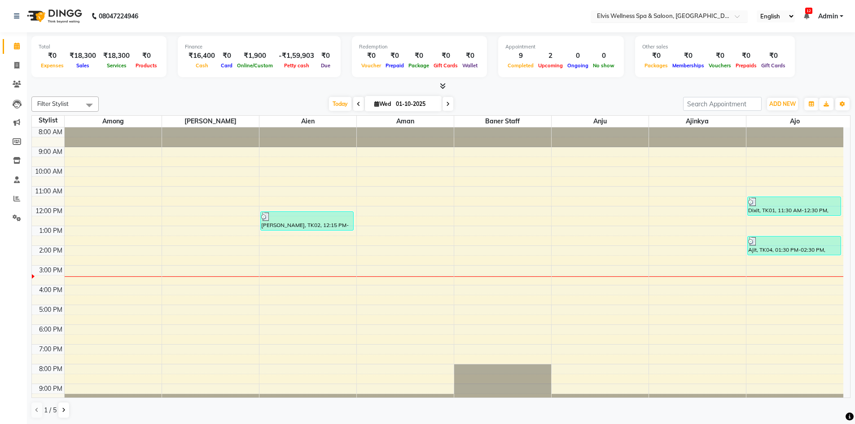
click at [727, 14] on div at bounding box center [669, 17] width 157 height 9
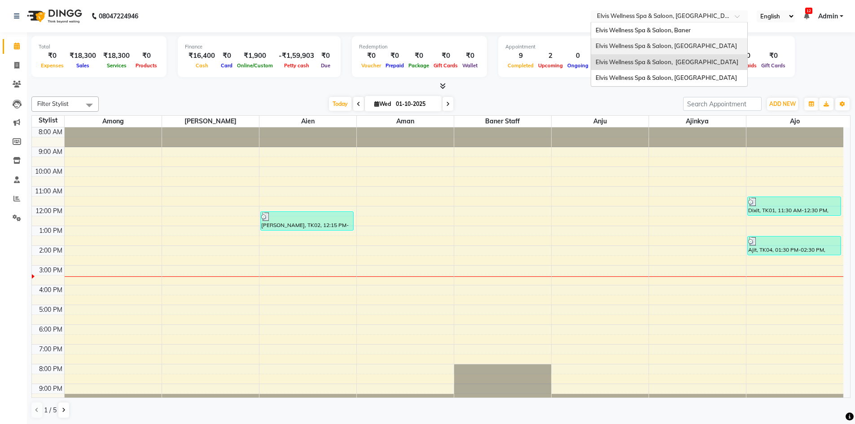
click at [701, 48] on span "Elvis Wellness Spa & Saloon, [GEOGRAPHIC_DATA]" at bounding box center [666, 45] width 141 height 7
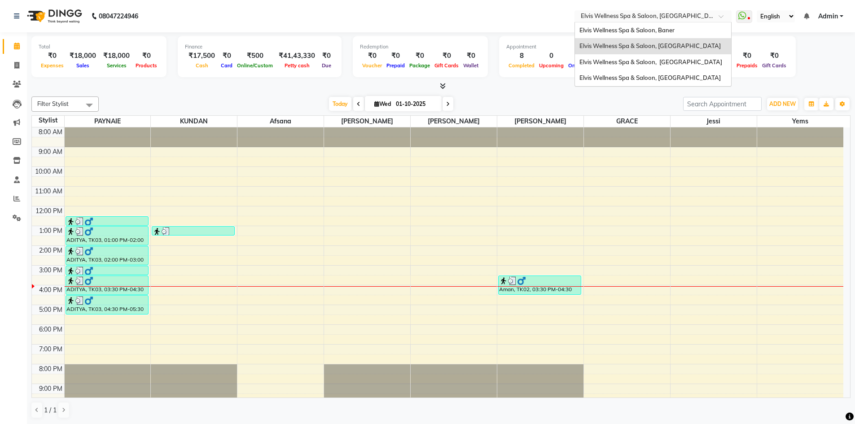
click at [696, 16] on input "text" at bounding box center [644, 17] width 130 height 9
click at [657, 81] on span "Elvis Wellness Spa & Saloon, [GEOGRAPHIC_DATA]" at bounding box center [650, 77] width 141 height 7
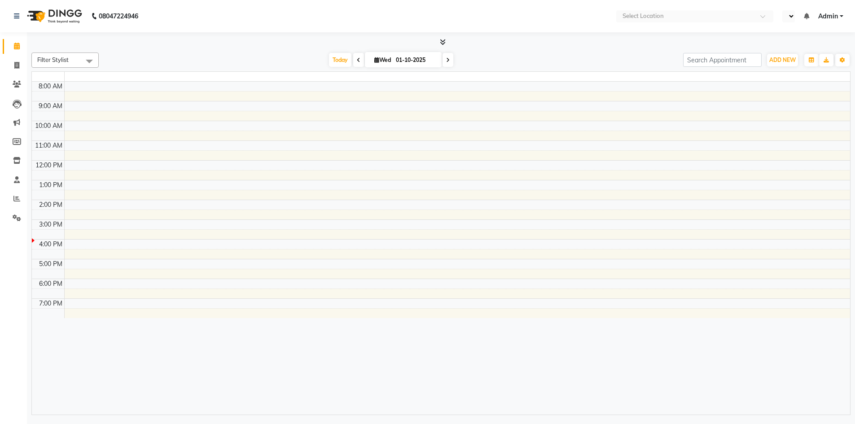
select select "en"
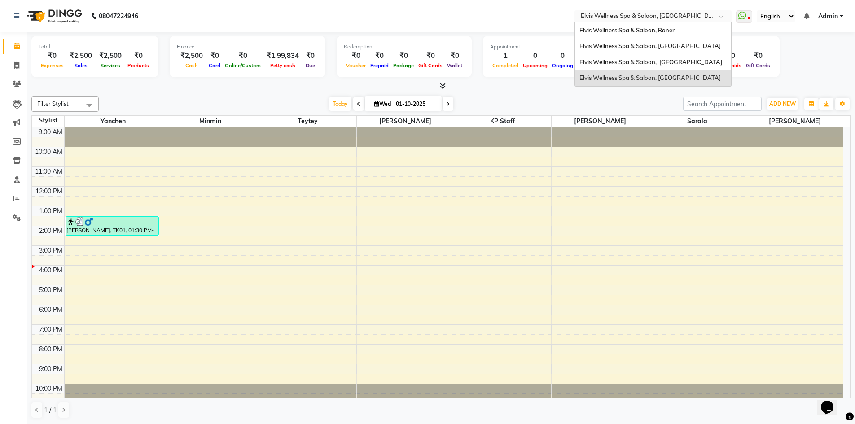
click at [707, 16] on input "text" at bounding box center [644, 17] width 130 height 9
click at [674, 45] on span "Elvis Wellness Spa & Saloon, [GEOGRAPHIC_DATA]" at bounding box center [650, 45] width 141 height 7
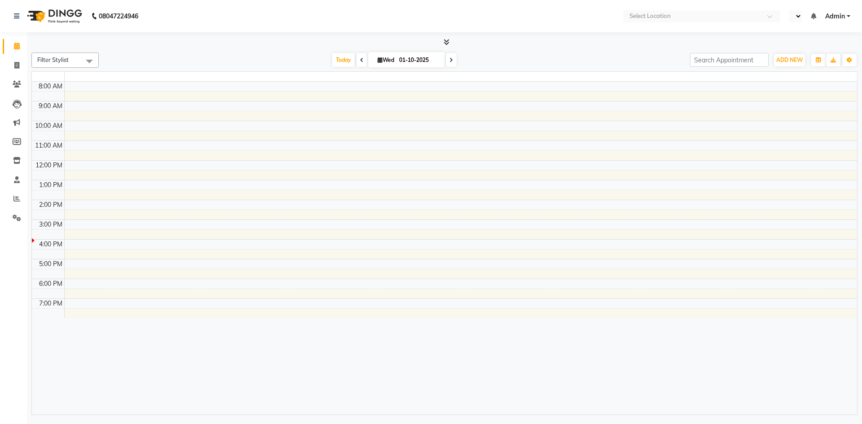
select select "en"
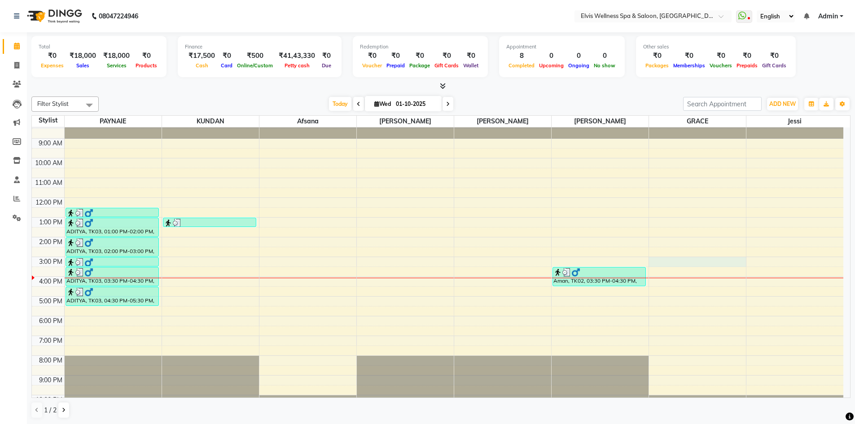
click at [659, 266] on div "8:00 AM 9:00 AM 10:00 AM 11:00 AM 12:00 PM 1:00 PM 2:00 PM 3:00 PM 4:00 PM 5:00…" at bounding box center [438, 267] width 812 height 296
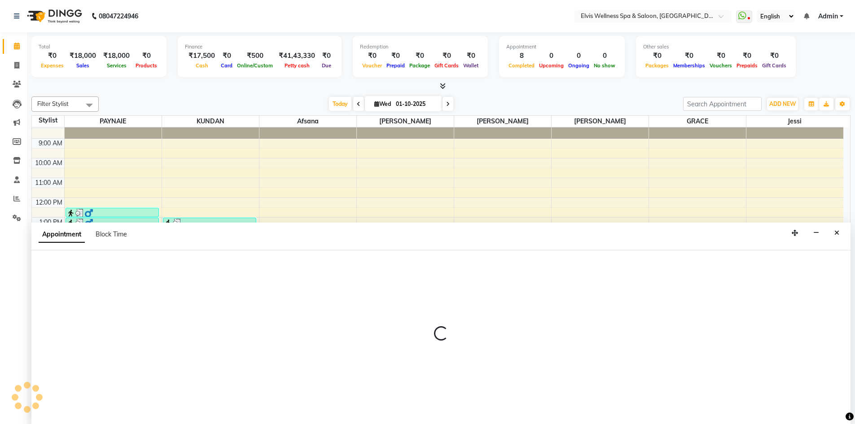
scroll to position [0, 0]
select select "78125"
select select "tentative"
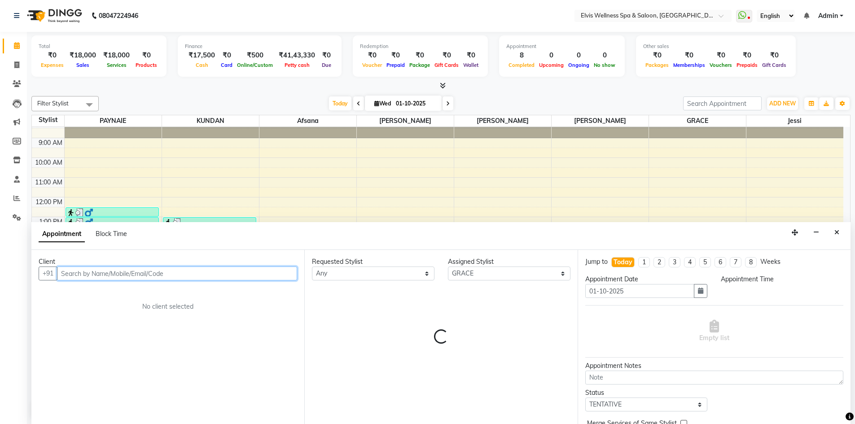
select select "900"
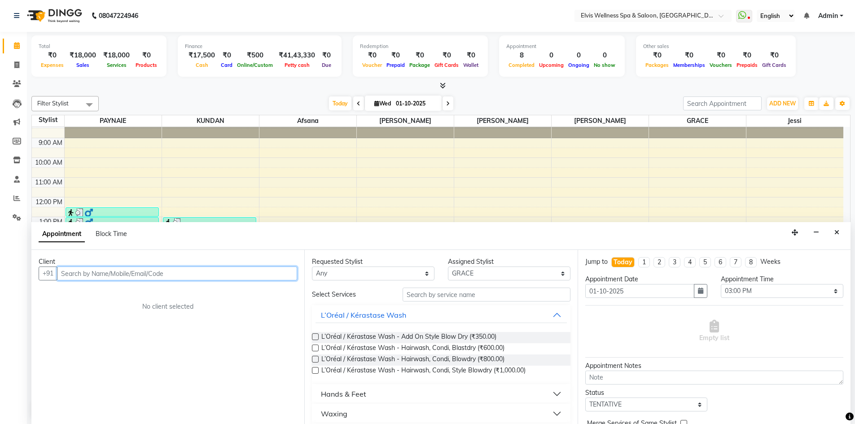
paste input "9767405507"
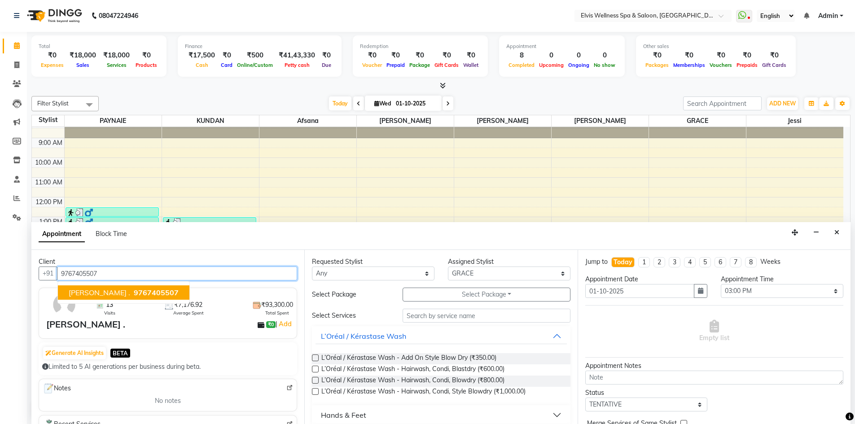
click at [102, 295] on button "[PERSON_NAME] . 9767405507" at bounding box center [124, 293] width 132 height 14
type input "9767405507"
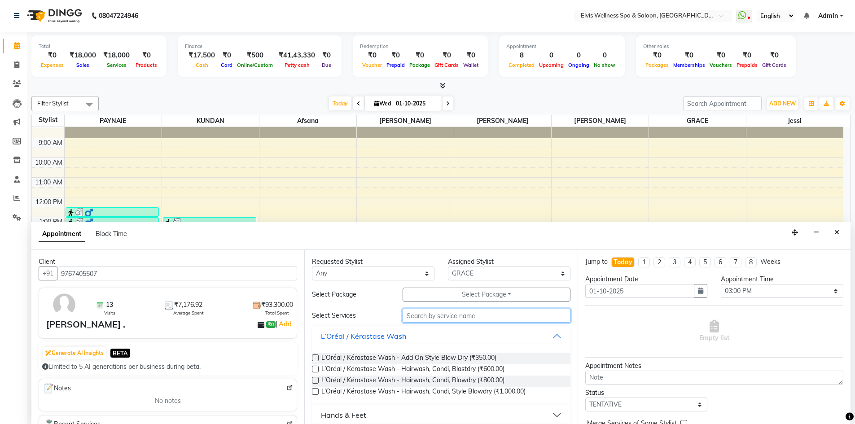
click at [428, 313] on input "text" at bounding box center [487, 316] width 168 height 14
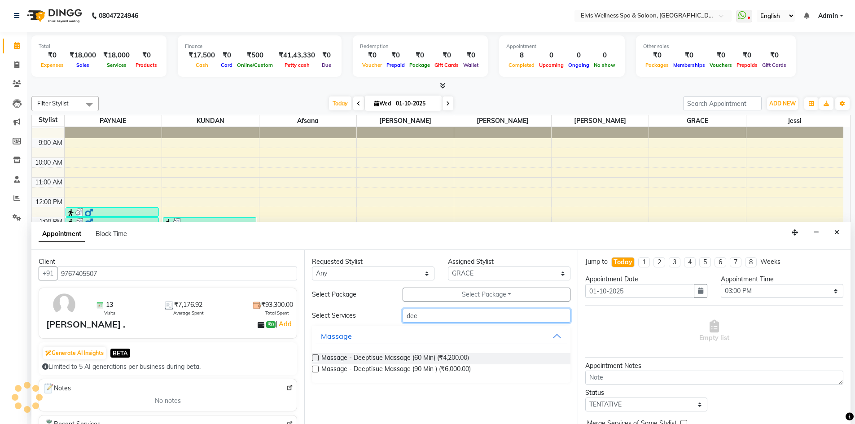
type input "dee"
click at [314, 357] on label at bounding box center [315, 358] width 7 height 7
click at [314, 357] on input "checkbox" at bounding box center [315, 359] width 6 height 6
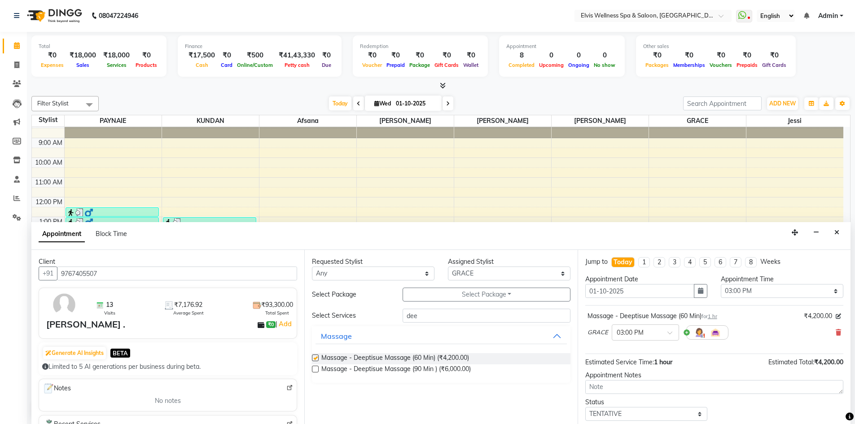
checkbox input "false"
click at [523, 273] on select "Select [PERSON_NAME] [PERSON_NAME] [PERSON_NAME] [PERSON_NAME] KUNDAN [PERSON_N…" at bounding box center [509, 274] width 123 height 14
select select "79749"
click at [448, 267] on select "Select [PERSON_NAME] [PERSON_NAME] [PERSON_NAME] [PERSON_NAME] KUNDAN [PERSON_N…" at bounding box center [509, 274] width 123 height 14
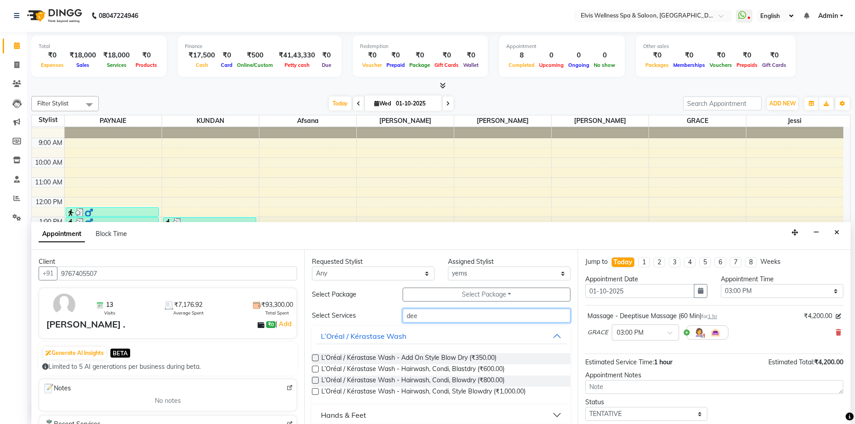
click at [440, 319] on input "dee" at bounding box center [487, 316] width 168 height 14
type input "d"
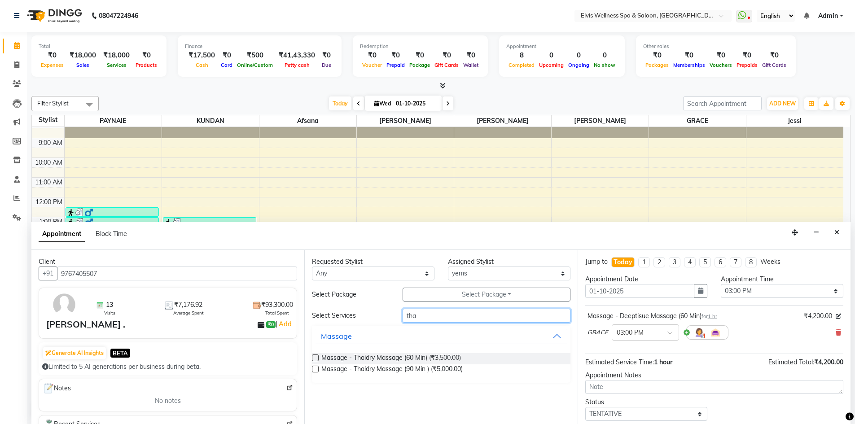
type input "tha"
click at [317, 360] on label at bounding box center [315, 358] width 7 height 7
click at [317, 360] on input "checkbox" at bounding box center [315, 359] width 6 height 6
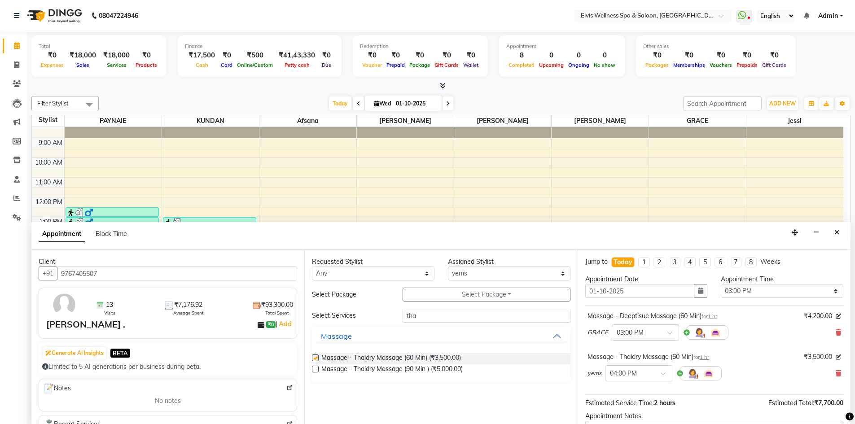
checkbox input "false"
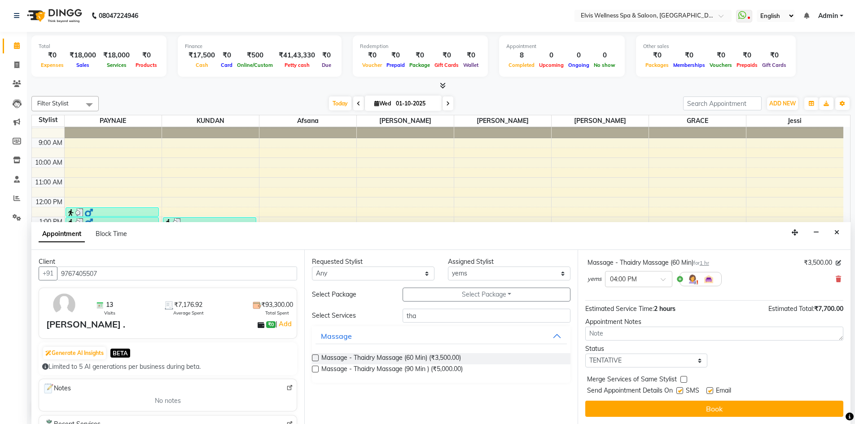
click at [679, 390] on label at bounding box center [680, 391] width 7 height 7
click at [679, 390] on input "checkbox" at bounding box center [680, 392] width 6 height 6
checkbox input "false"
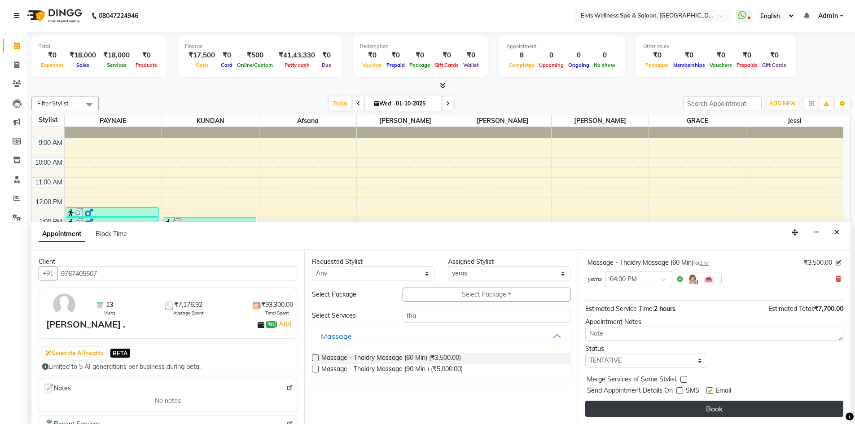
click at [685, 408] on button "Book" at bounding box center [715, 409] width 258 height 16
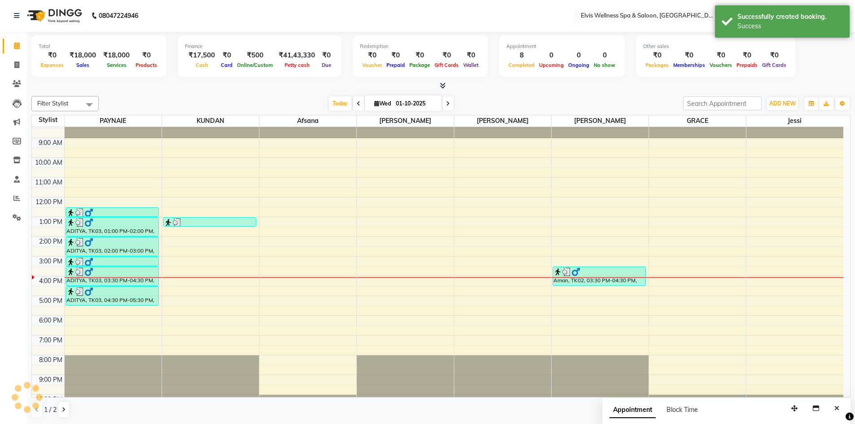
scroll to position [0, 0]
click at [847, 103] on button "Toggle Dropdown" at bounding box center [843, 104] width 14 height 13
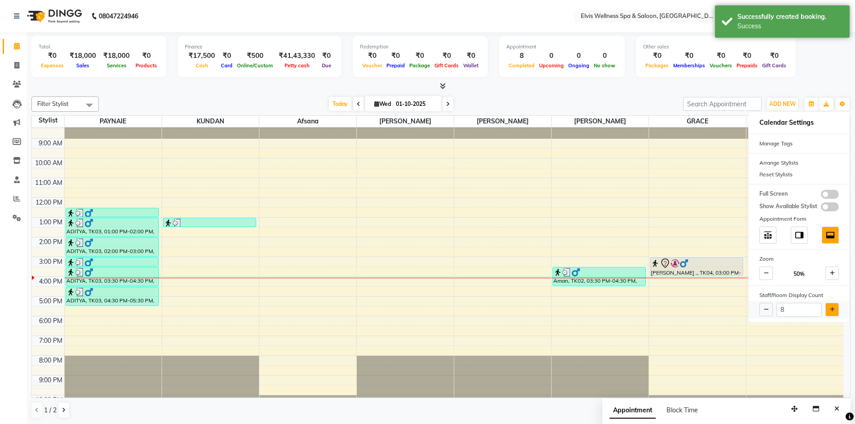
click at [830, 311] on icon at bounding box center [832, 309] width 5 height 5
type input "9"
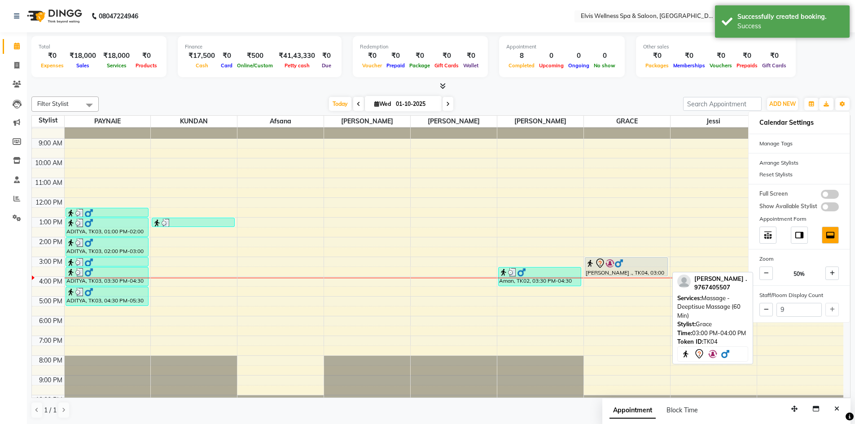
click at [626, 270] on div "[PERSON_NAME] ., TK04, 03:00 PM-04:00 PM, Massage - Deeptisue Massage (60 Min)" at bounding box center [627, 267] width 82 height 18
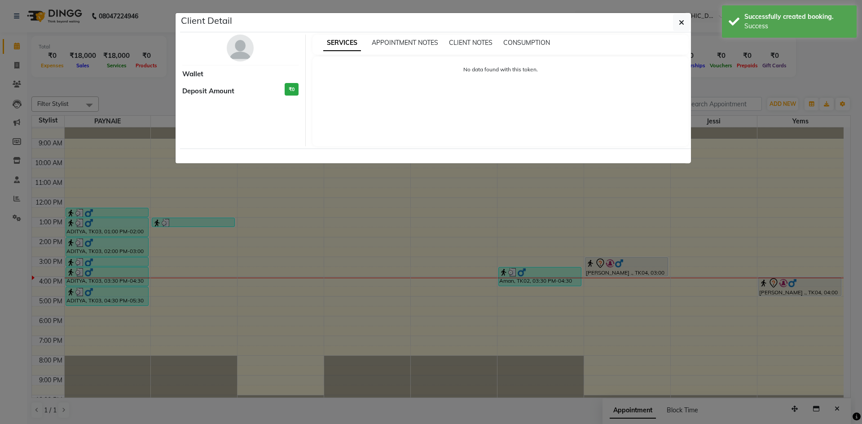
select select "7"
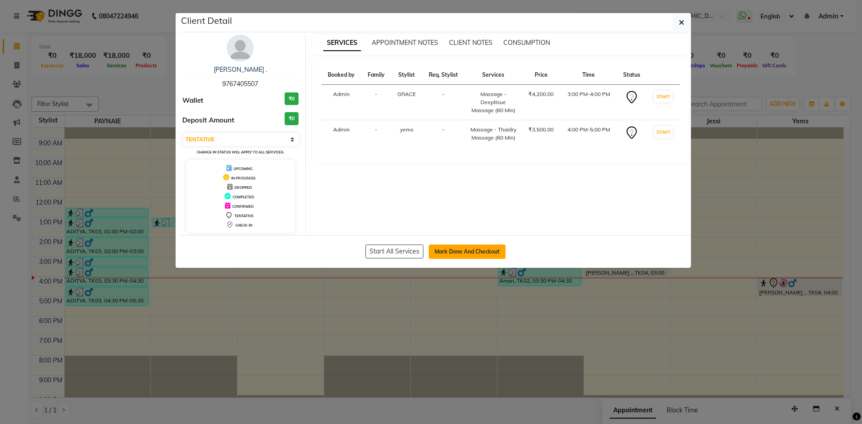
click at [457, 255] on button "Mark Done And Checkout" at bounding box center [467, 252] width 77 height 14
select select "service"
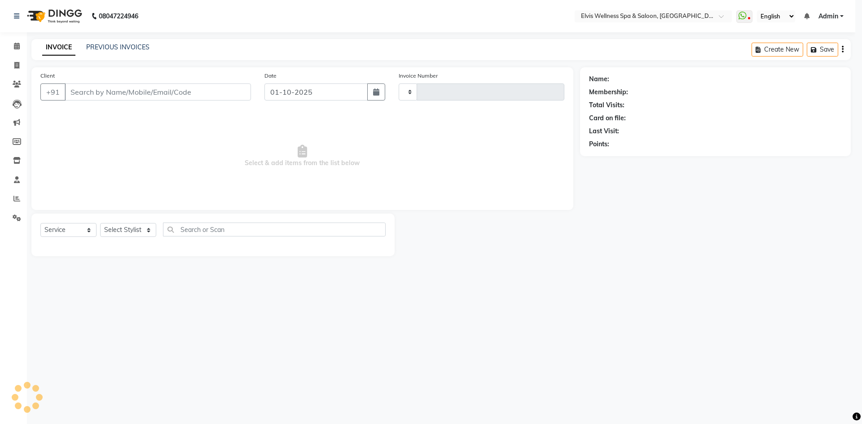
type input "1789"
select select "4399"
type input "9767405507"
select select "79749"
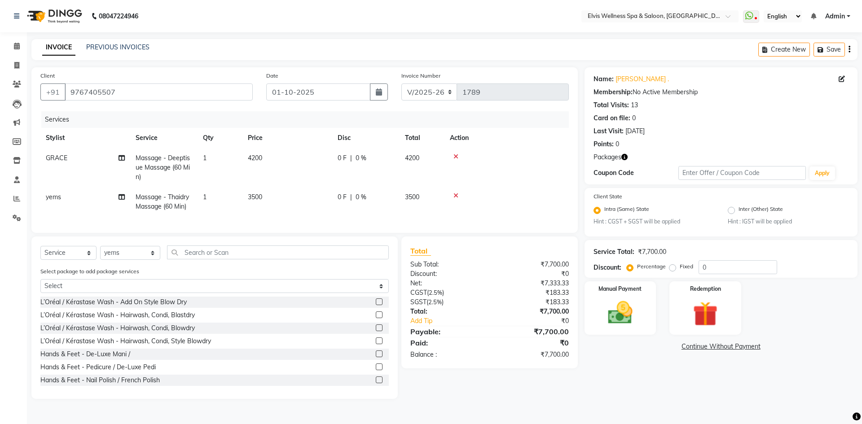
click at [259, 155] on span "4200" at bounding box center [255, 158] width 14 height 8
select select "78125"
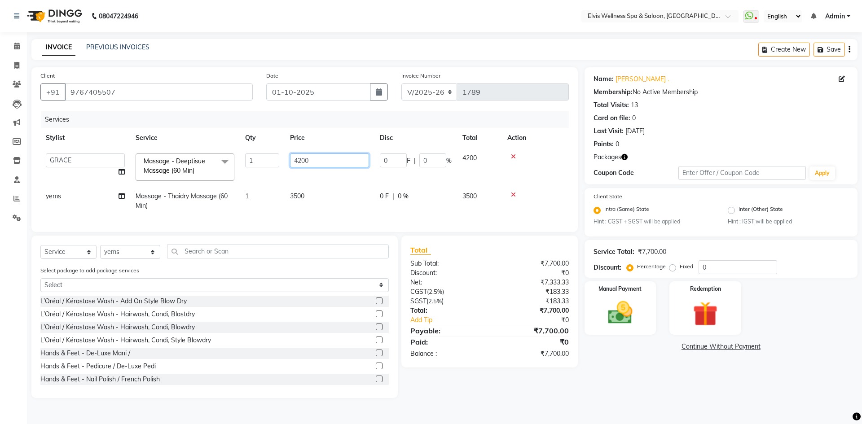
click at [310, 158] on input "4200" at bounding box center [329, 161] width 79 height 14
click at [311, 158] on input "4200" at bounding box center [329, 161] width 79 height 14
type input "0"
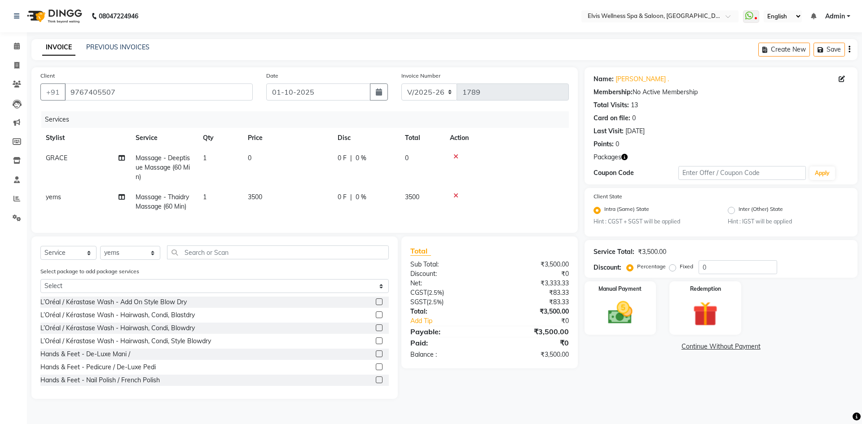
click at [292, 197] on td "3500" at bounding box center [288, 202] width 90 height 30
select select "79749"
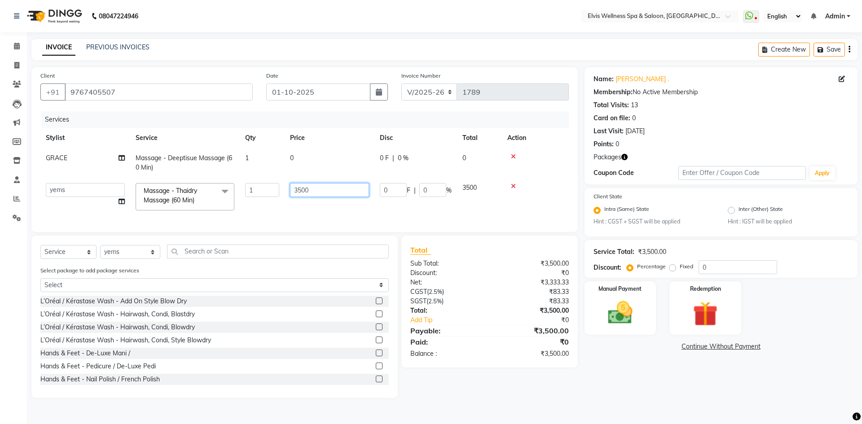
click at [303, 189] on input "3500" at bounding box center [329, 190] width 79 height 14
type input "00"
click at [626, 320] on img at bounding box center [621, 314] width 42 height 30
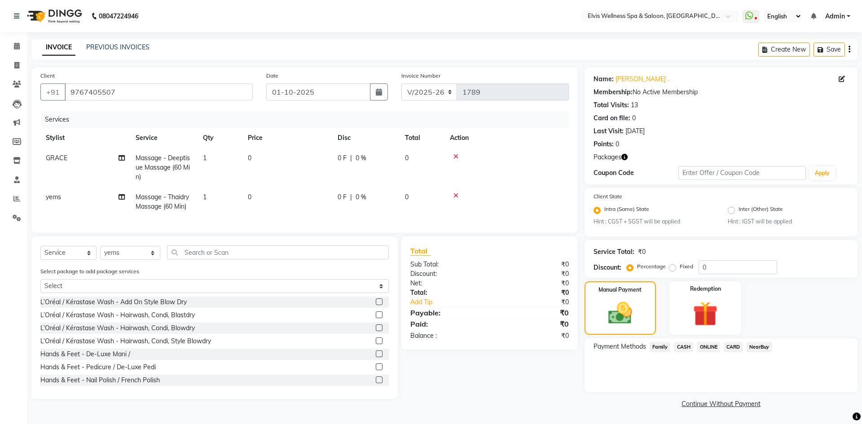
click at [685, 345] on span "CASH" at bounding box center [683, 347] width 19 height 10
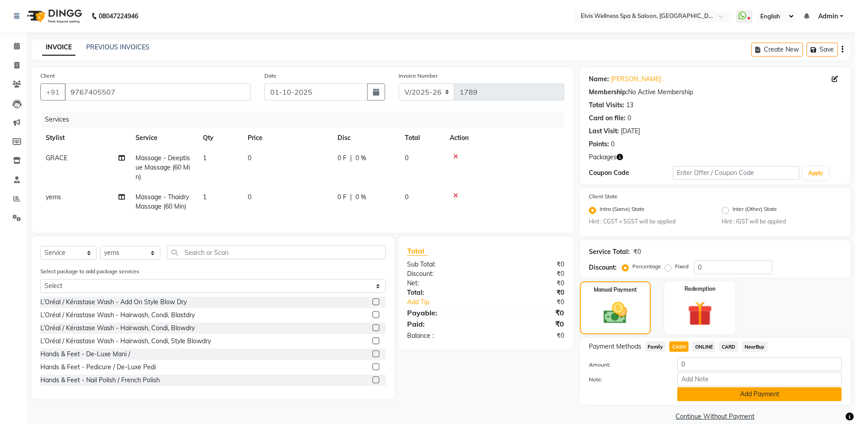
click at [736, 390] on button "Add Payment" at bounding box center [760, 395] width 164 height 14
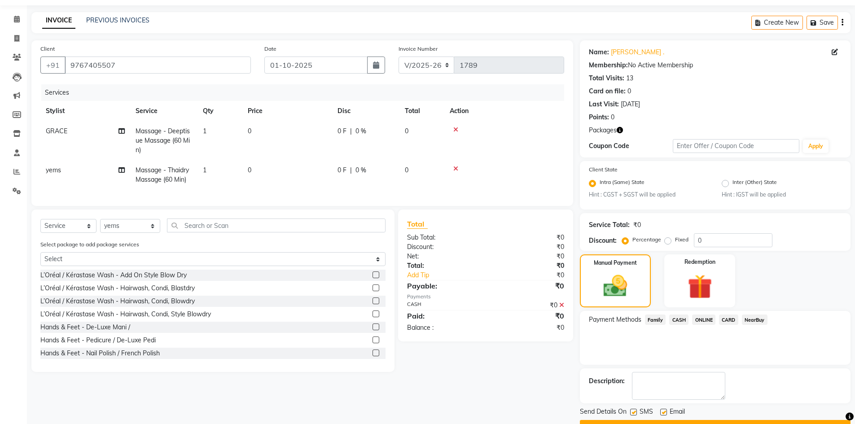
scroll to position [50, 0]
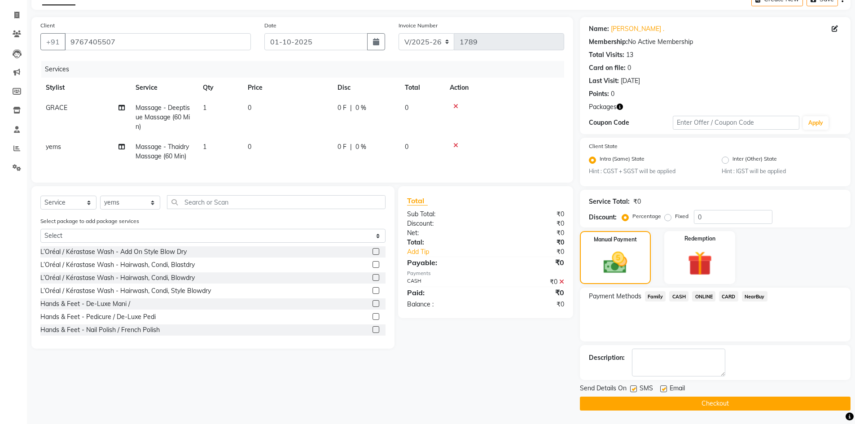
click at [635, 390] on label at bounding box center [634, 389] width 7 height 7
click at [635, 390] on input "checkbox" at bounding box center [634, 390] width 6 height 6
checkbox input "false"
click at [664, 405] on button "Checkout" at bounding box center [715, 404] width 271 height 14
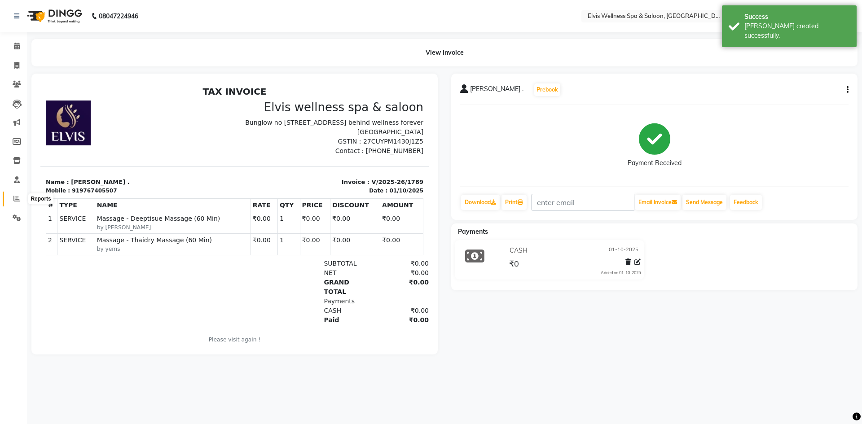
click at [13, 198] on icon at bounding box center [16, 198] width 7 height 7
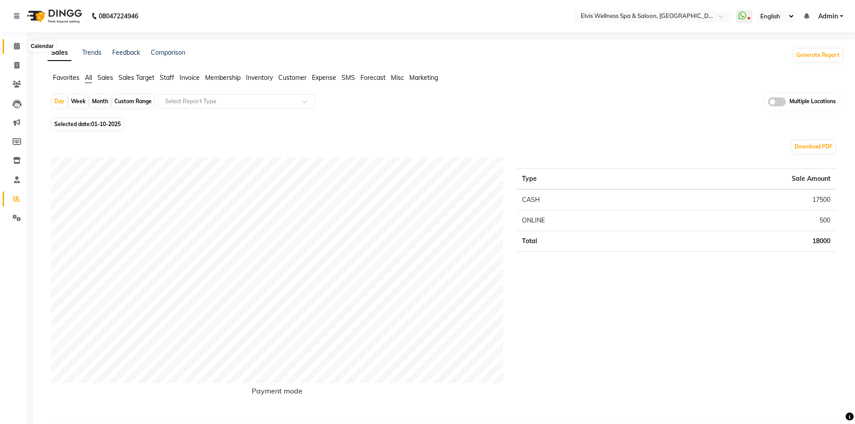
click at [15, 47] on icon at bounding box center [17, 46] width 6 height 7
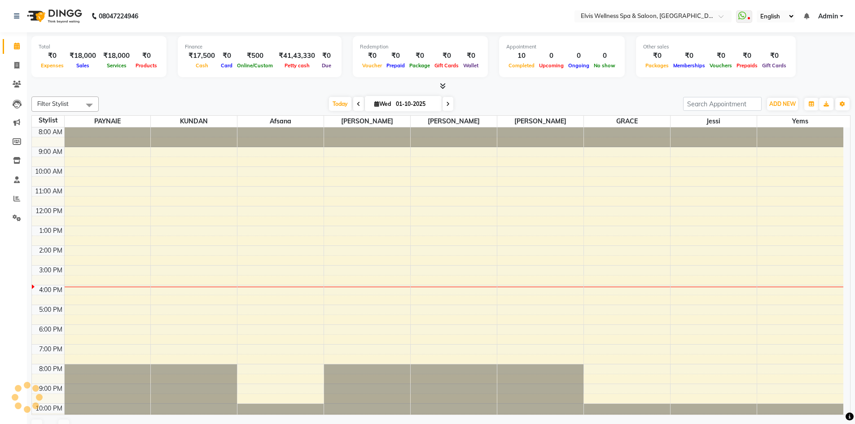
scroll to position [26, 0]
